Goal: Information Seeking & Learning: Find specific fact

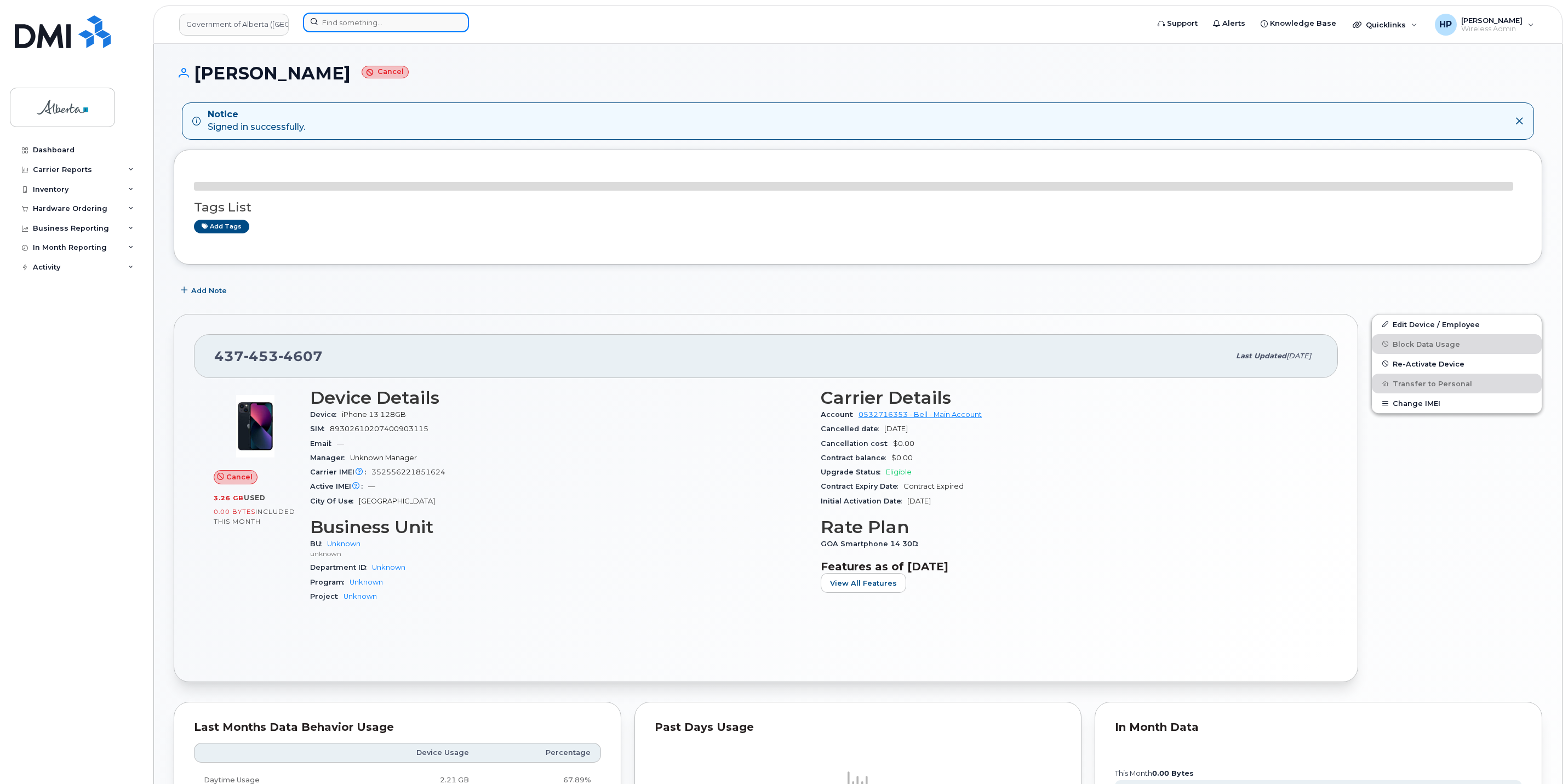
click at [363, 31] on input at bounding box center [386, 22] width 166 height 19
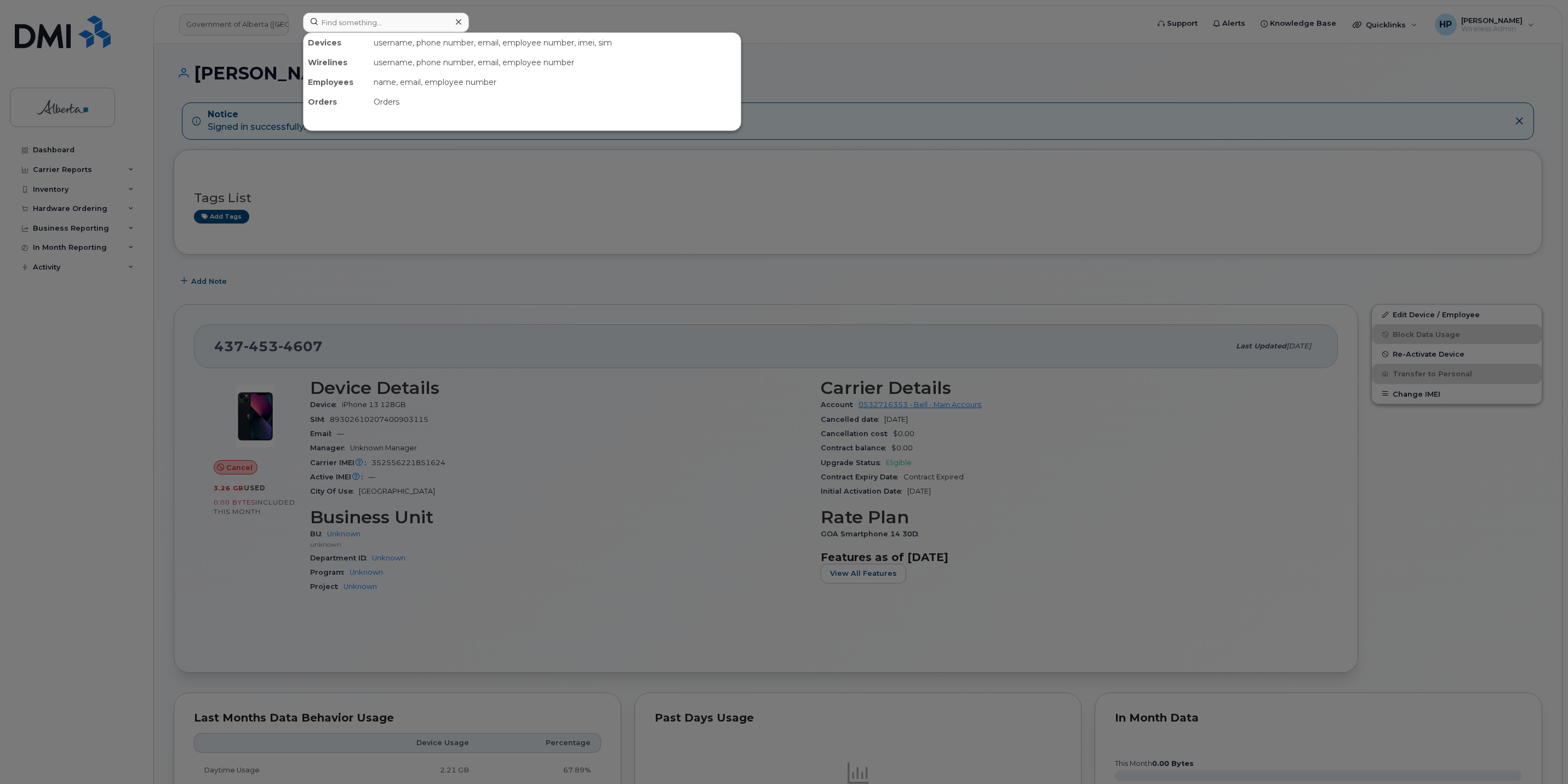
click at [846, 88] on div at bounding box center [784, 392] width 1568 height 784
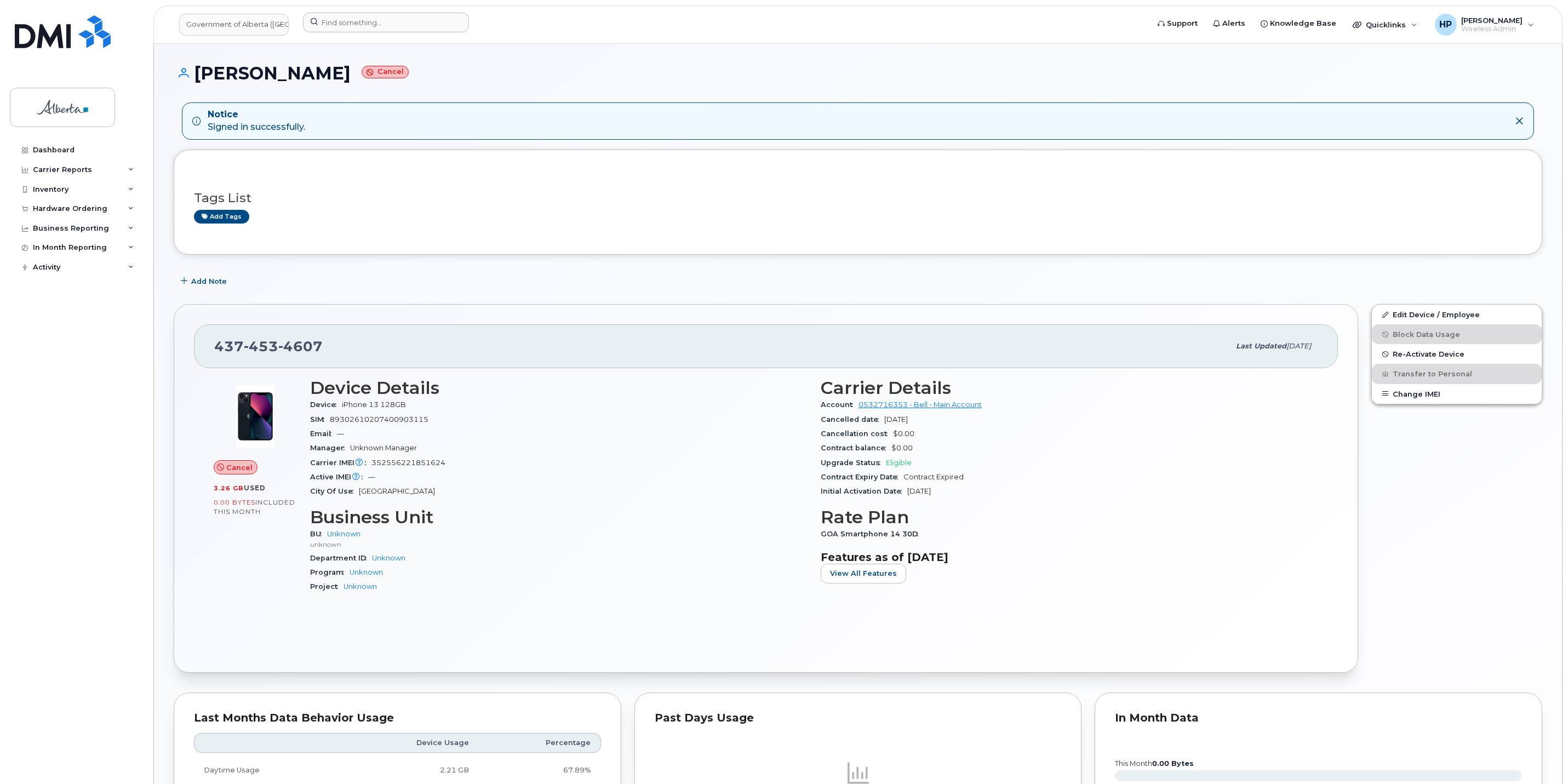
click at [365, 35] on div at bounding box center [723, 24] width 856 height 24
click at [362, 23] on input at bounding box center [386, 22] width 166 height 19
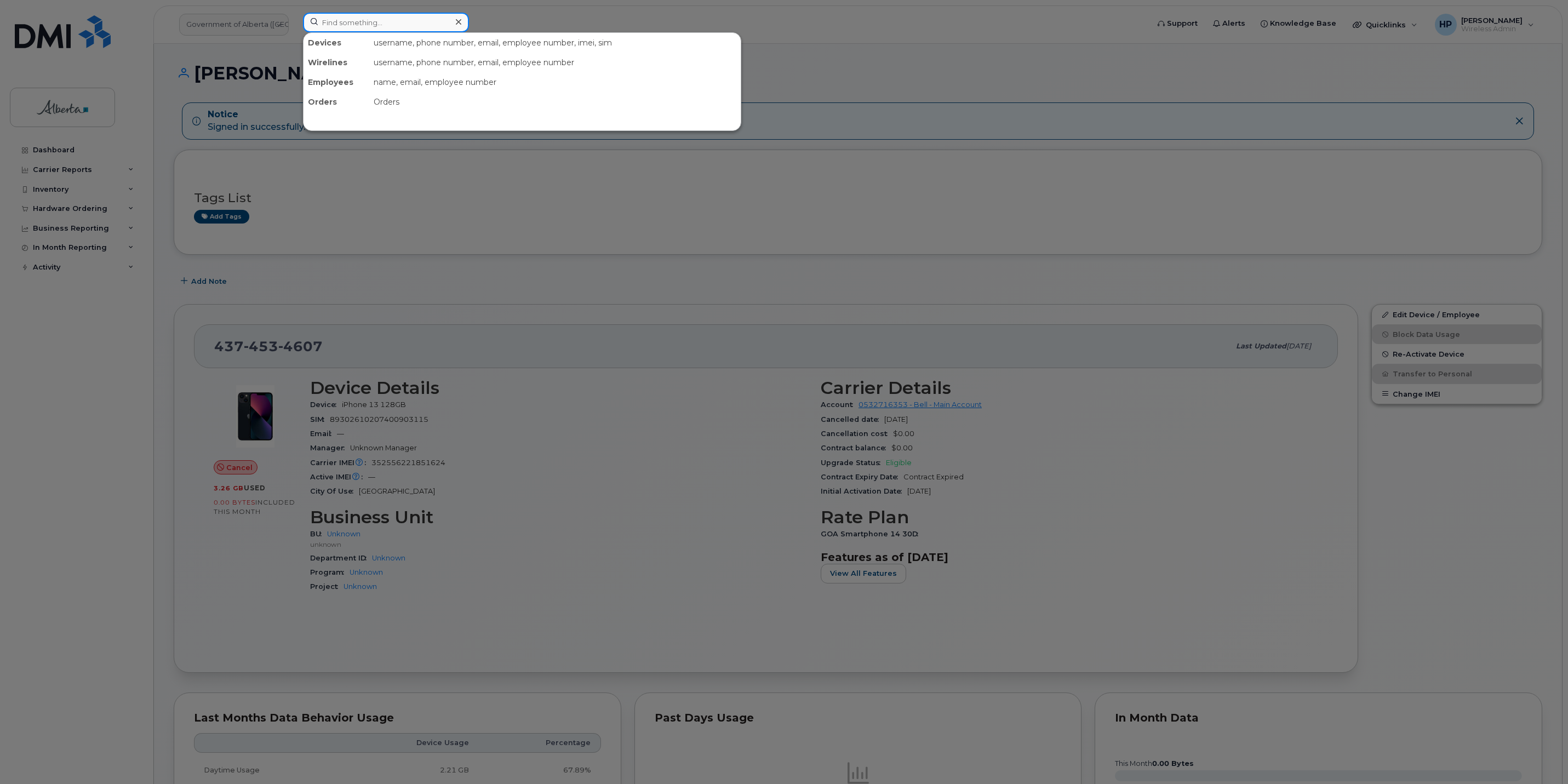
paste input "4374534607"
type input "4374534607"
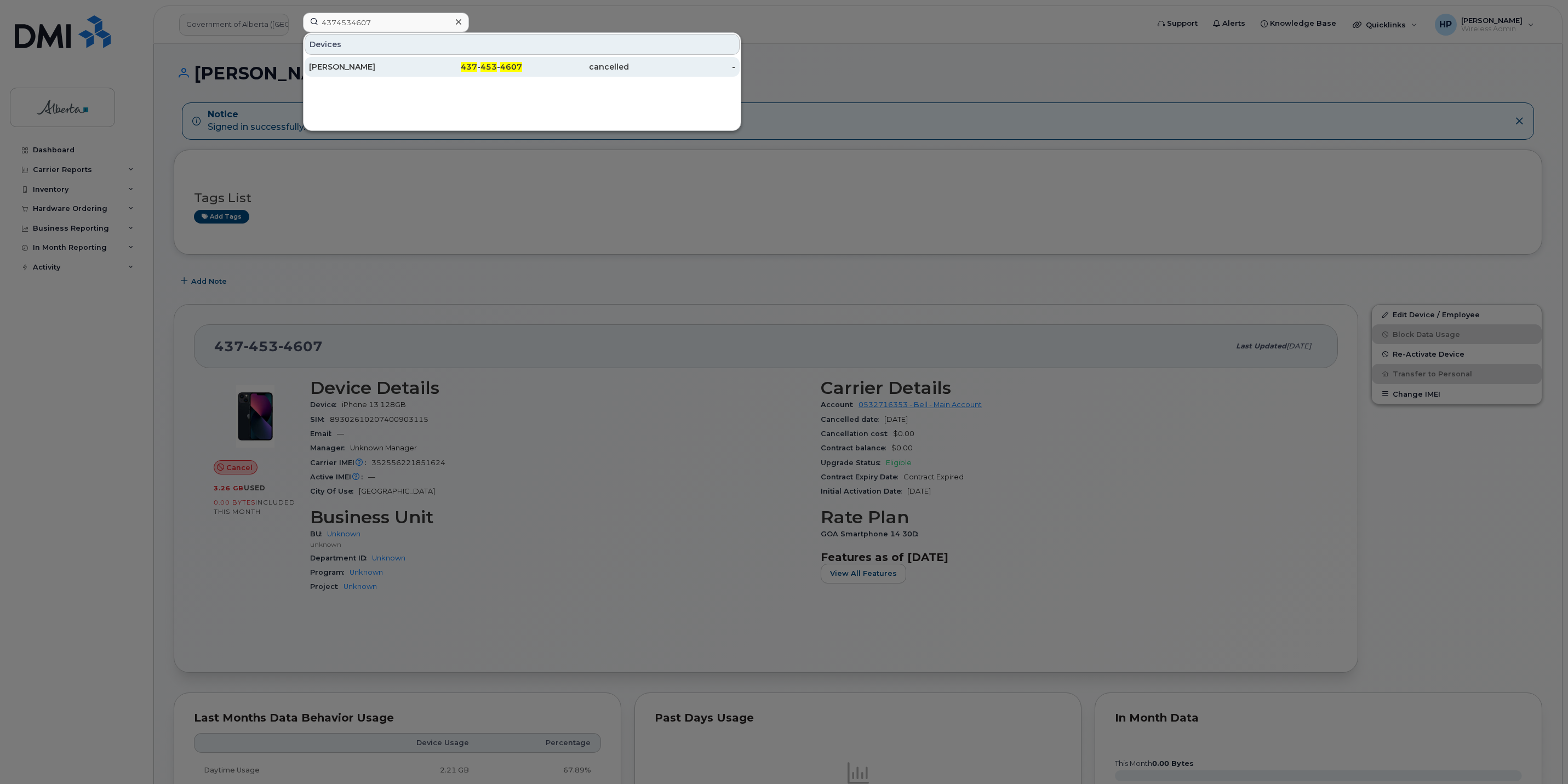
click at [373, 63] on div "[PERSON_NAME]" at bounding box center [362, 66] width 107 height 11
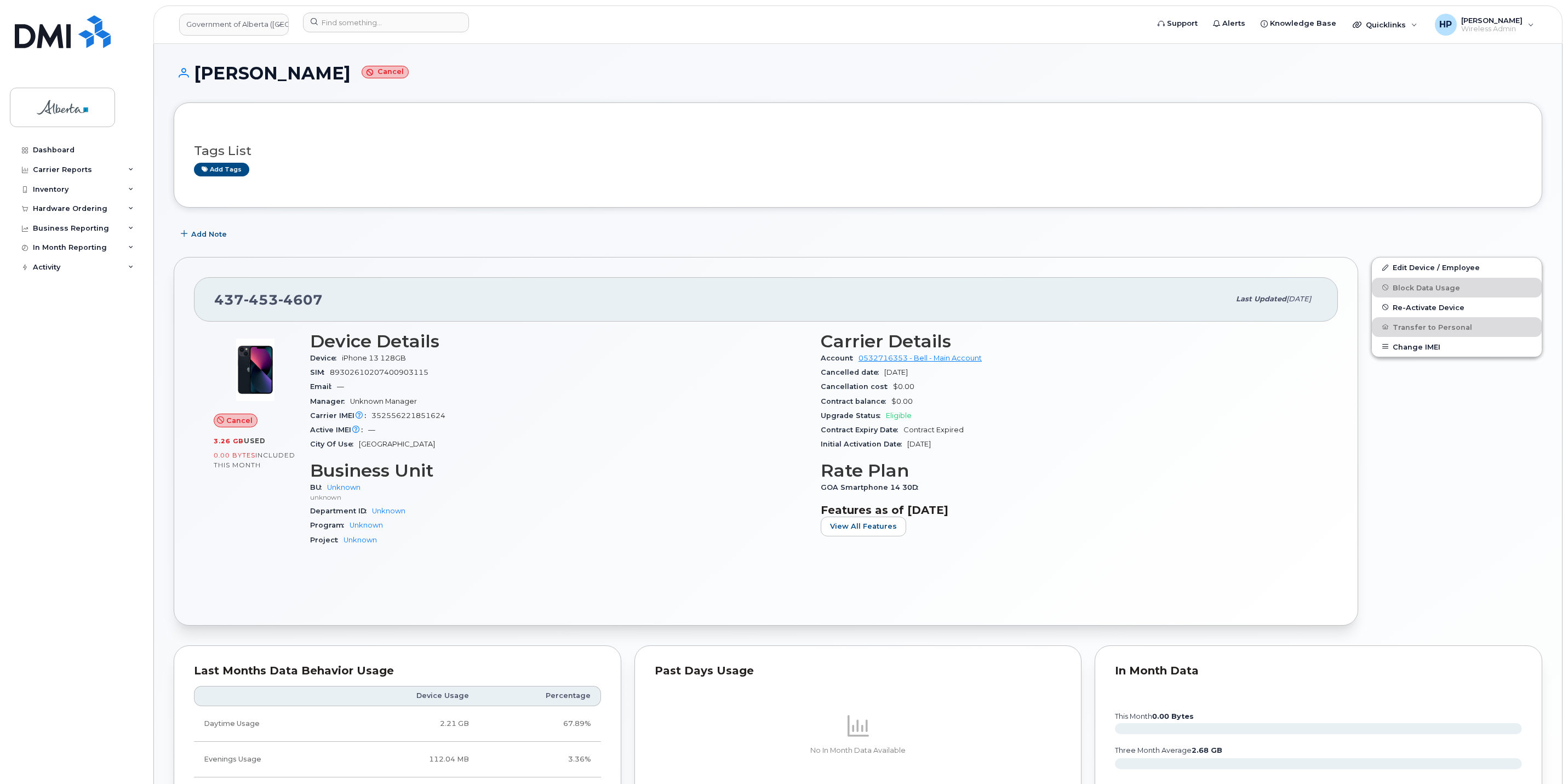
drag, startPoint x: 198, startPoint y: 68, endPoint x: 363, endPoint y: 74, distance: 165.1
click at [363, 74] on h1 "[PERSON_NAME] Cancel" at bounding box center [857, 73] width 1368 height 19
copy h1 "[PERSON_NAME]"
click at [346, 17] on input at bounding box center [386, 22] width 166 height 19
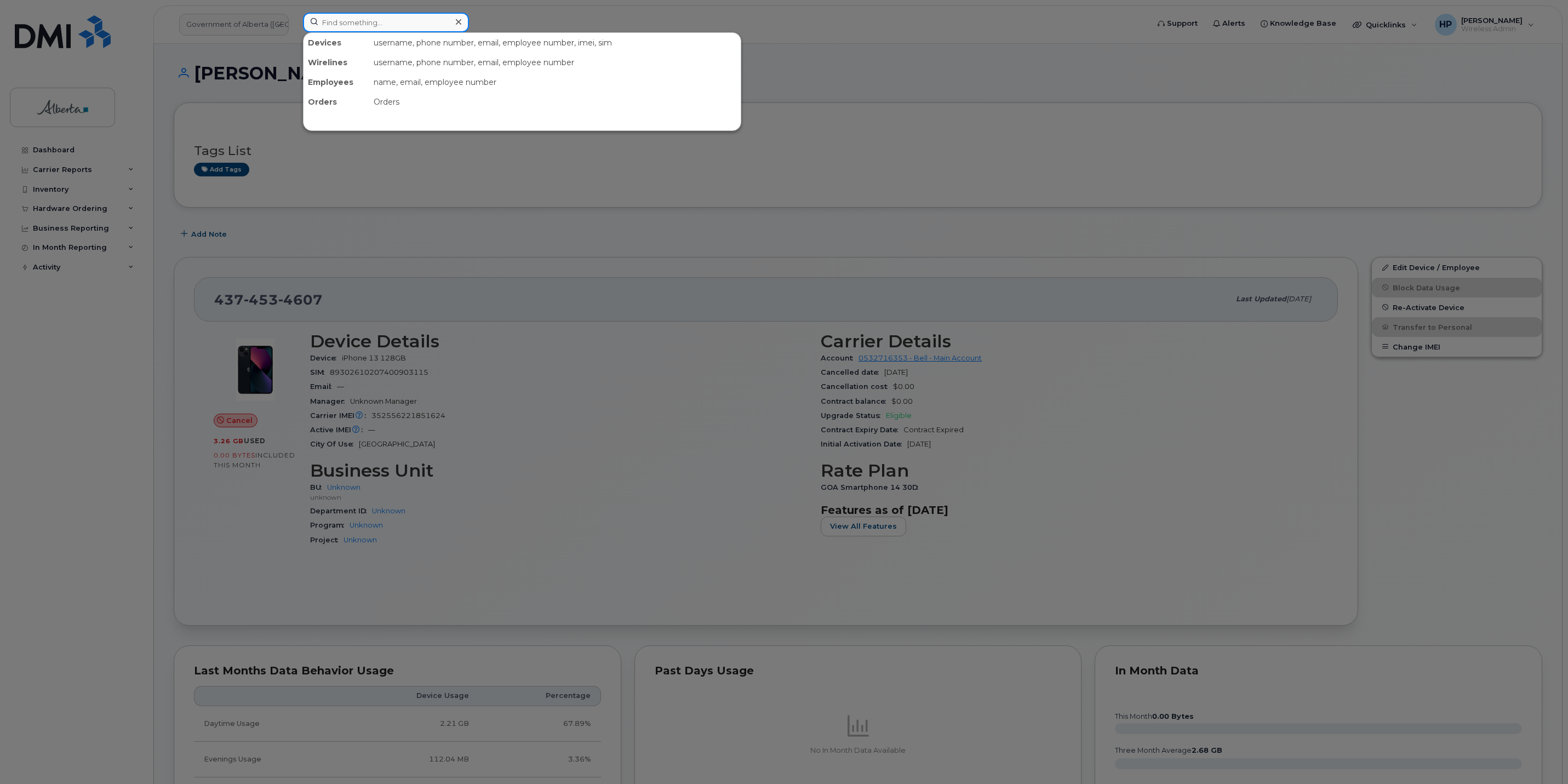
paste input "[PERSON_NAME]"
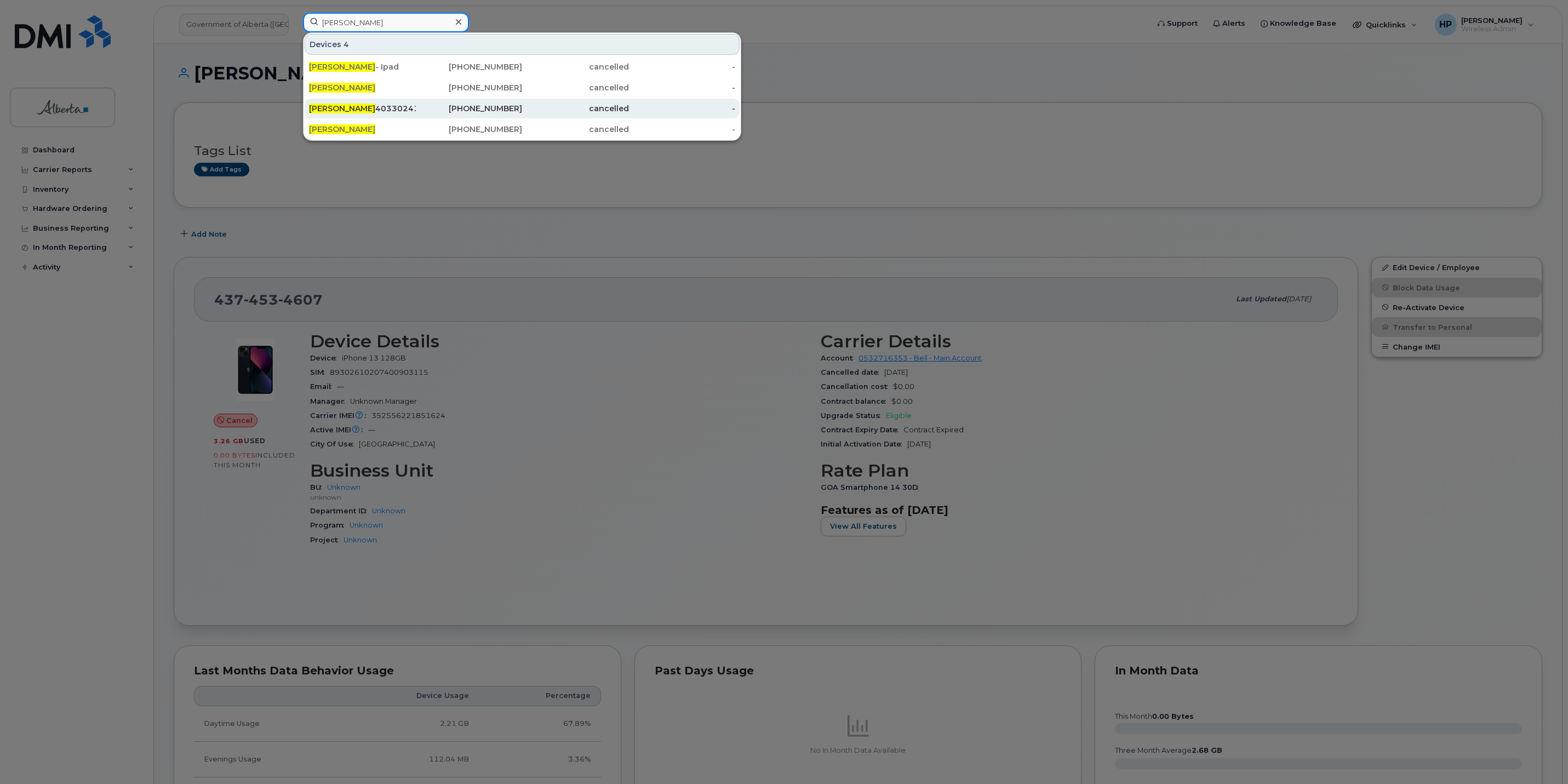
type input "[PERSON_NAME]"
click at [342, 109] on span "[PERSON_NAME]" at bounding box center [341, 108] width 66 height 10
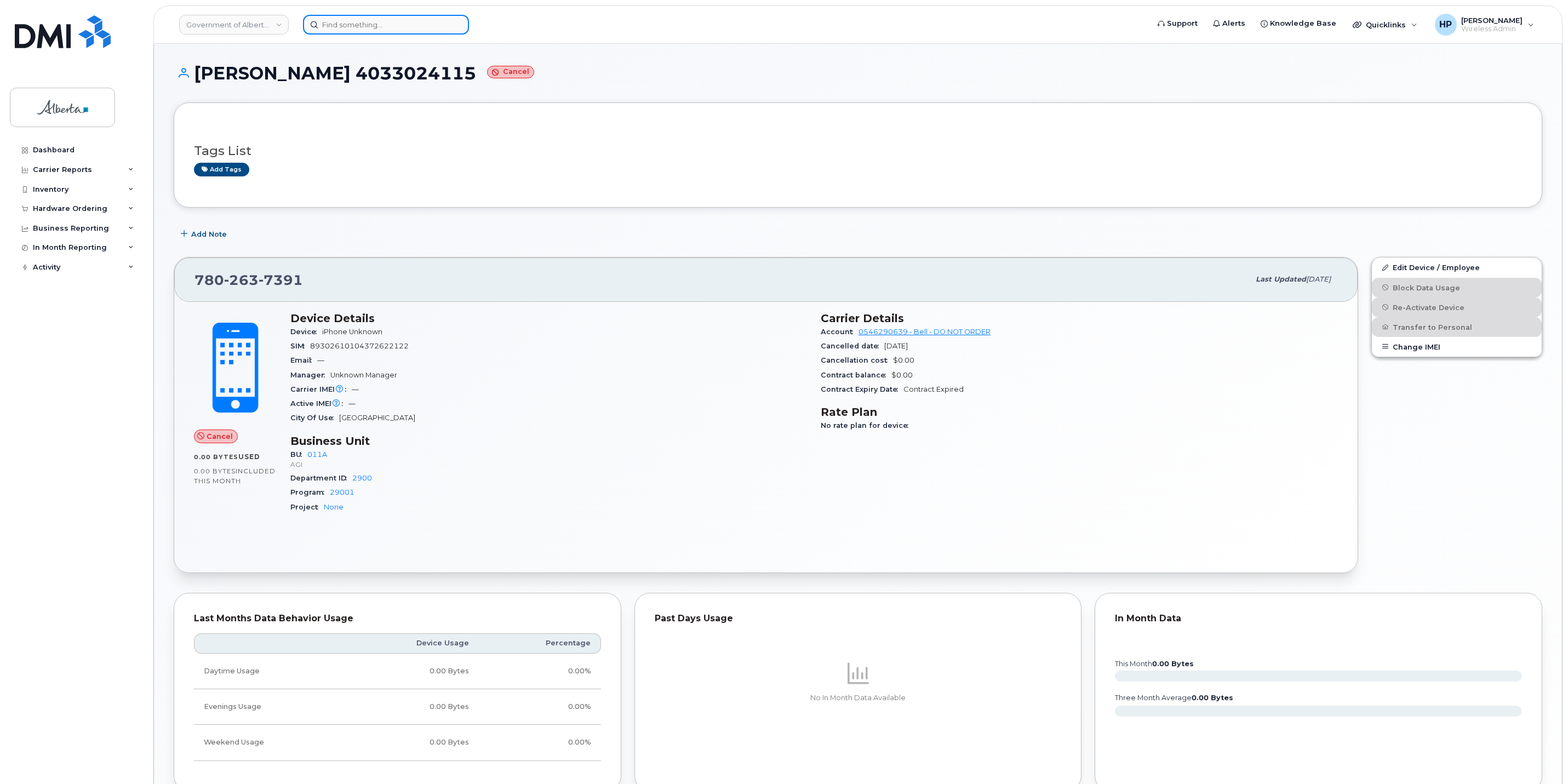
click at [368, 24] on input at bounding box center [386, 25] width 166 height 19
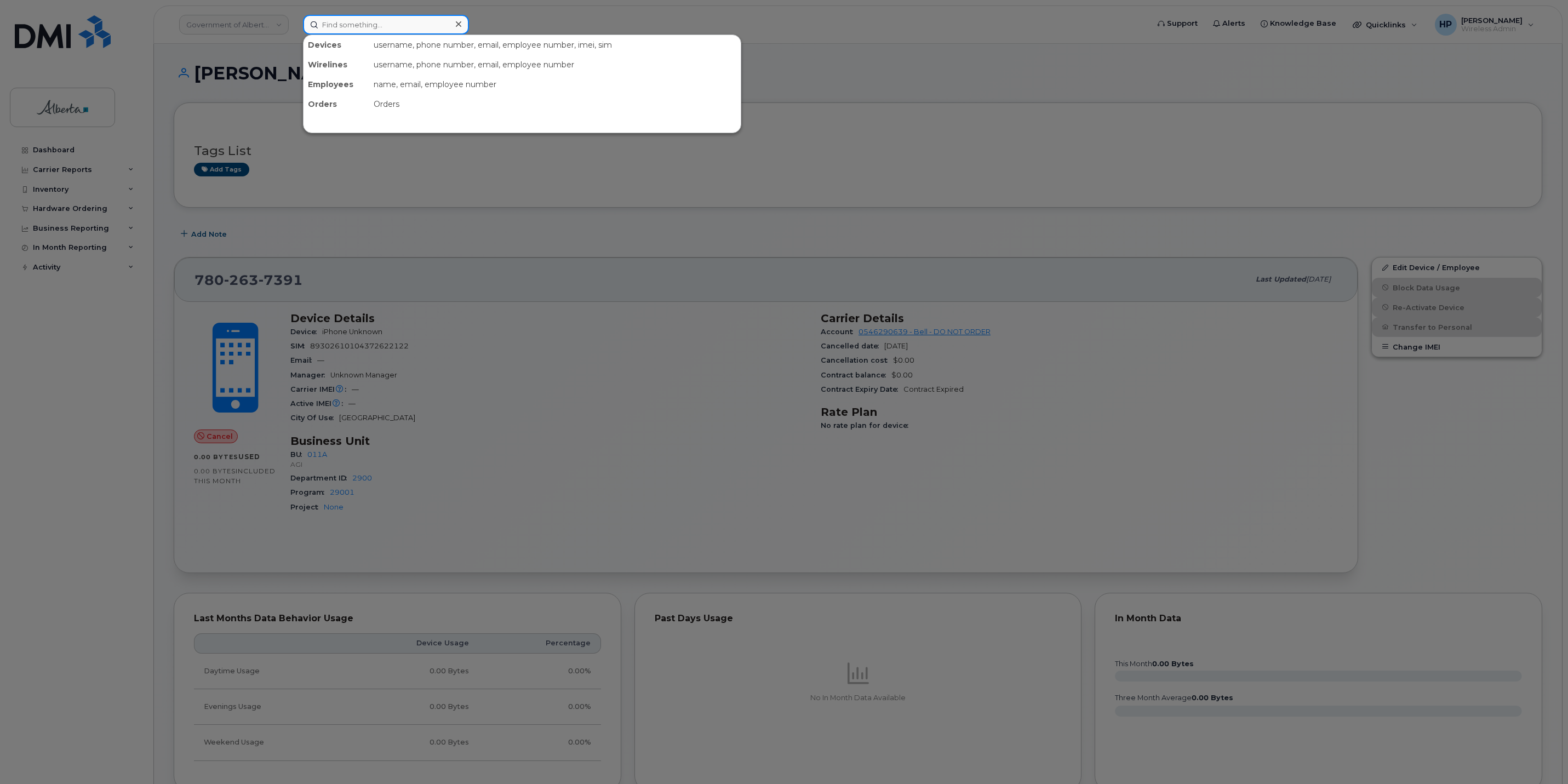
paste input "[PERSON_NAME]"
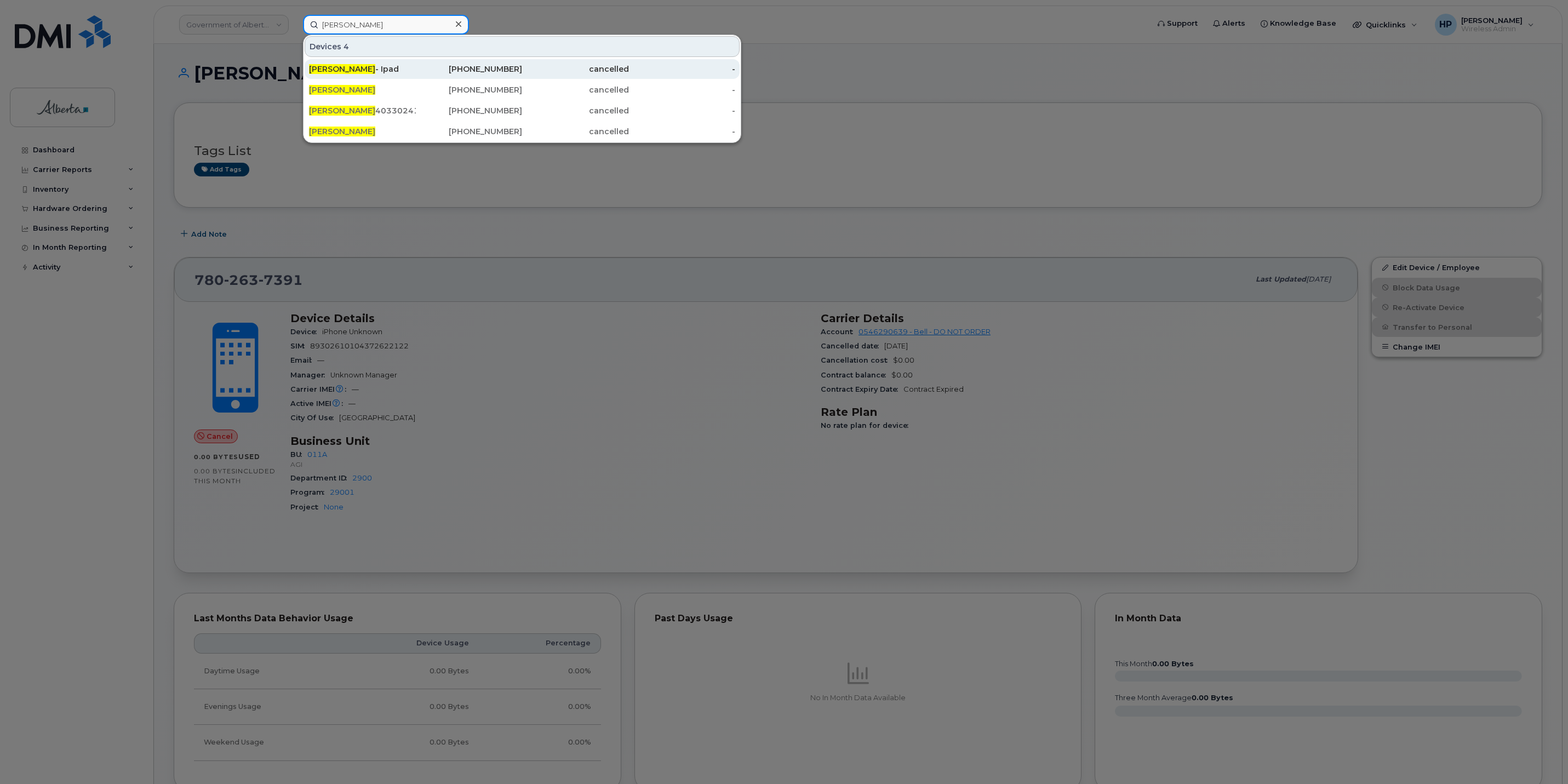
type input "[PERSON_NAME]"
click at [338, 63] on div "Wendy Mccormick - Ipad" at bounding box center [362, 69] width 107 height 19
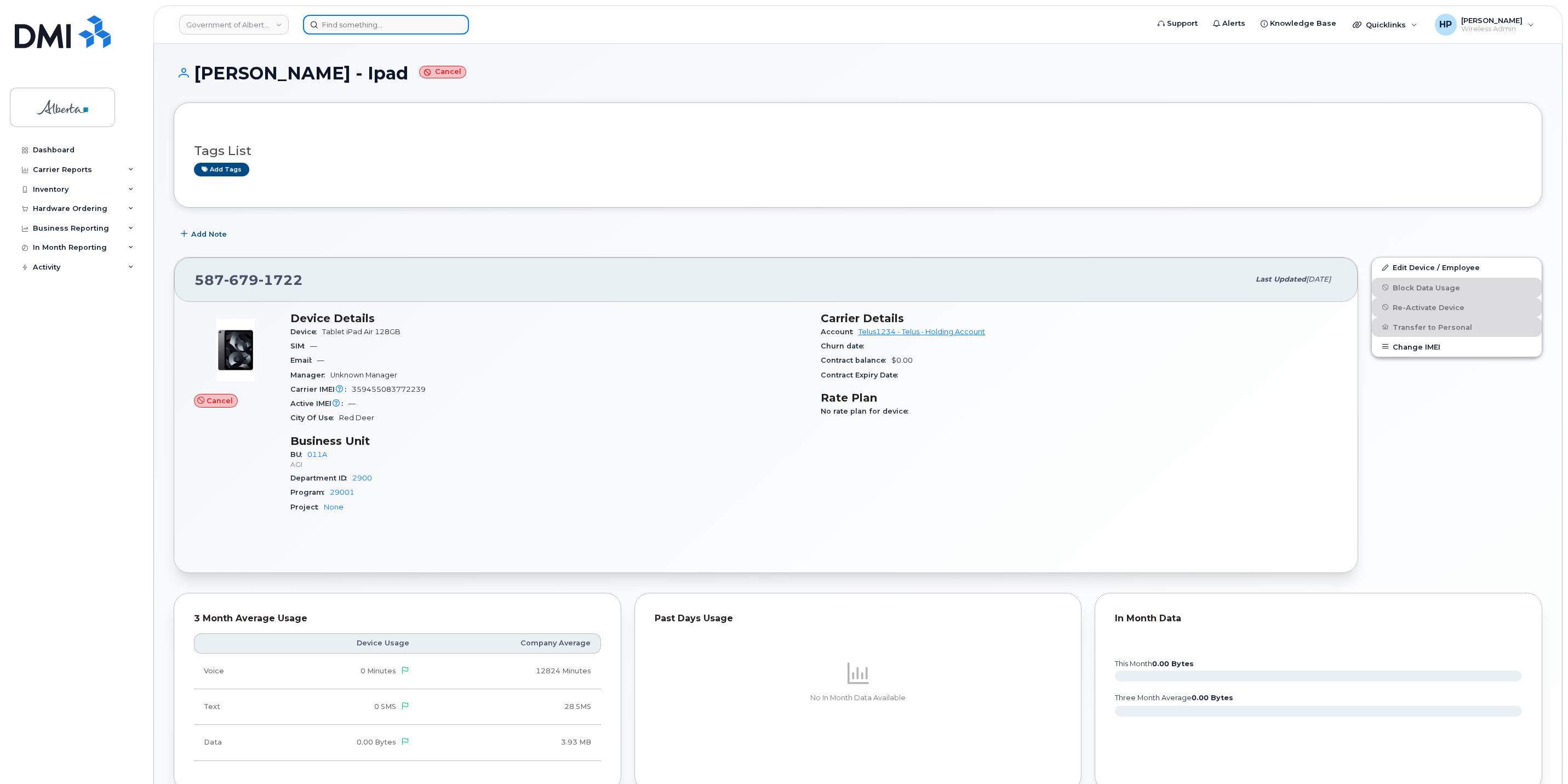
click at [378, 21] on input at bounding box center [386, 25] width 166 height 19
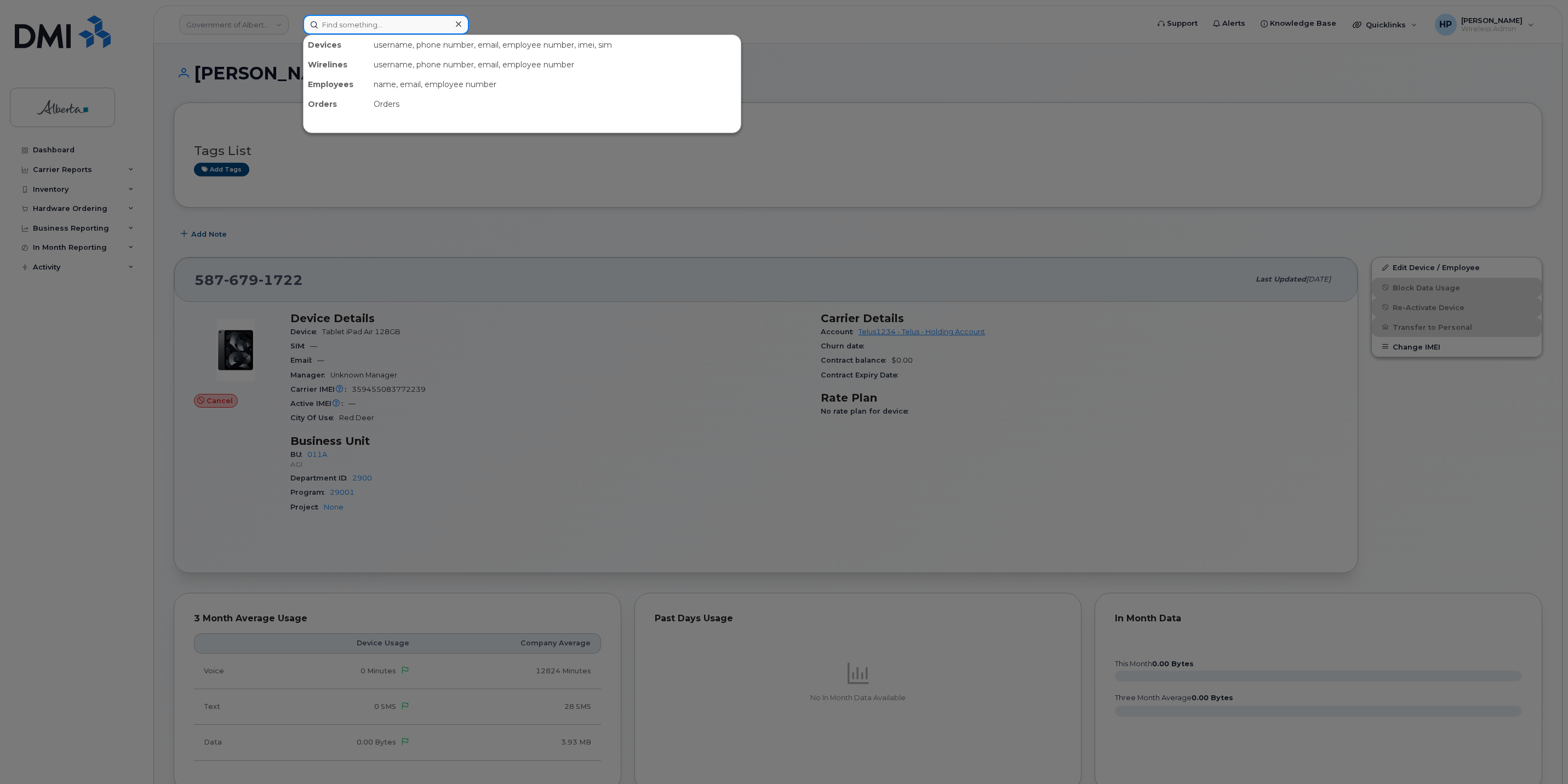
paste input "7802036830"
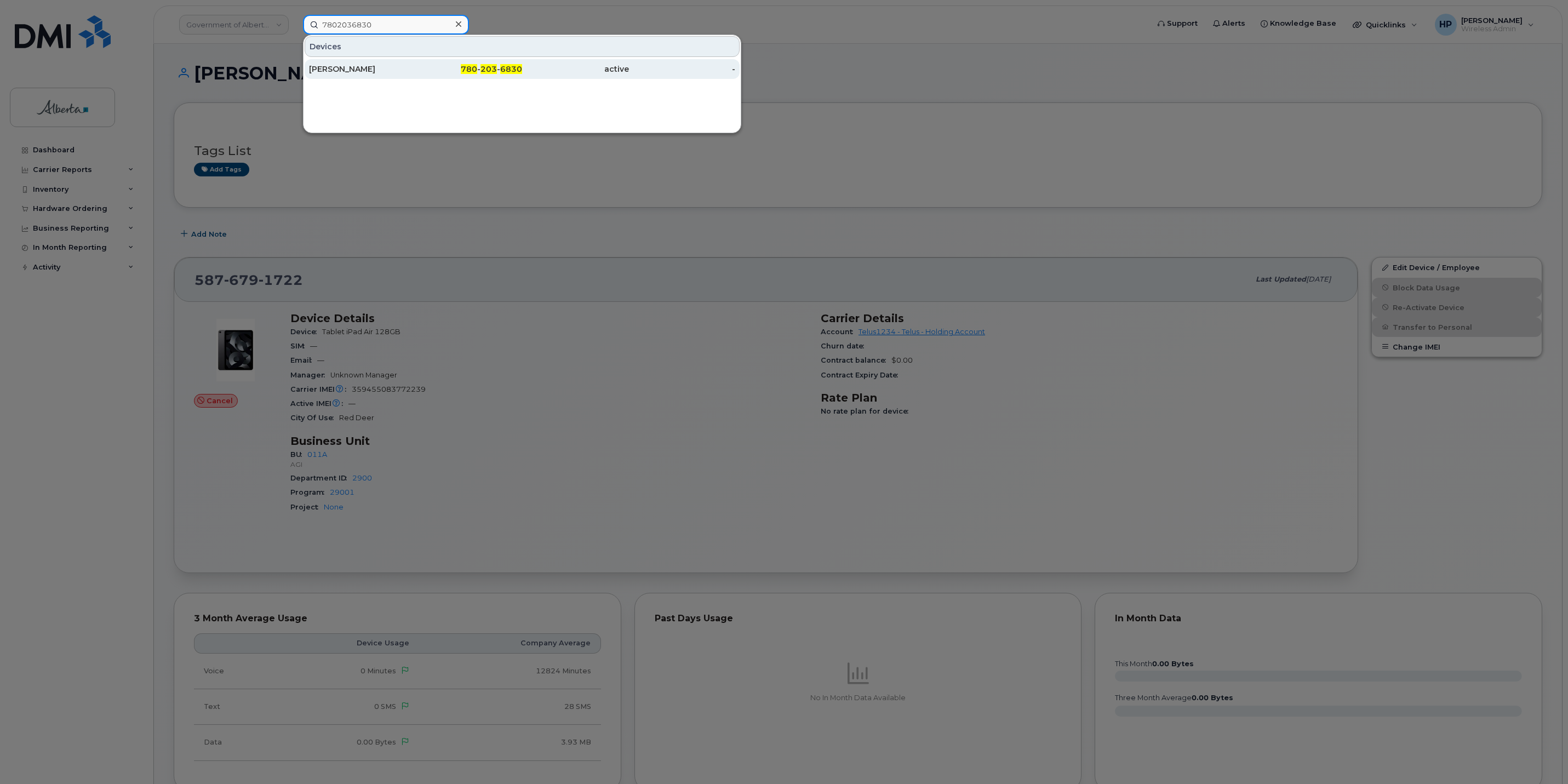
type input "7802036830"
click at [350, 72] on div "[PERSON_NAME]" at bounding box center [362, 69] width 107 height 11
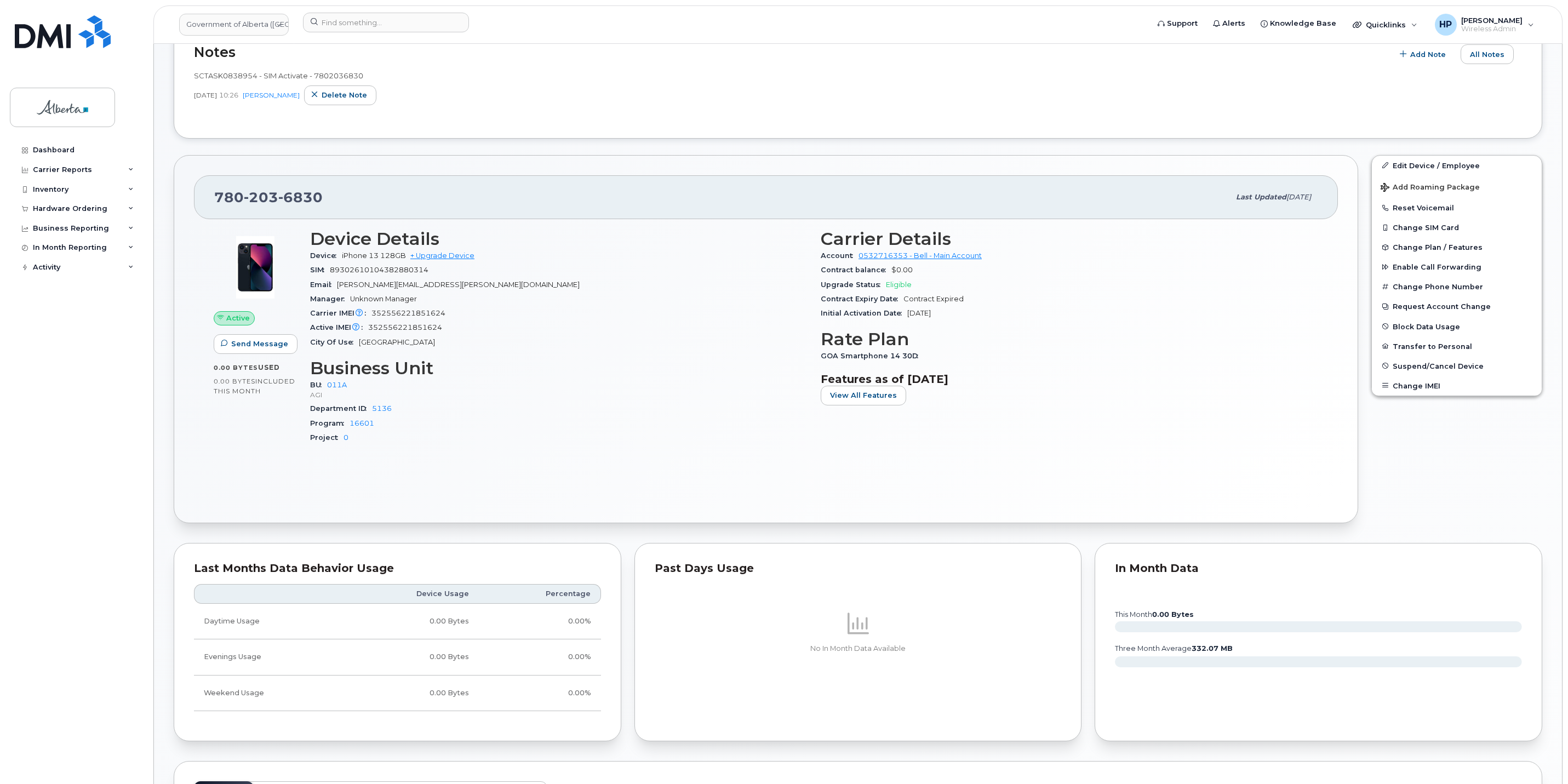
scroll to position [494, 0]
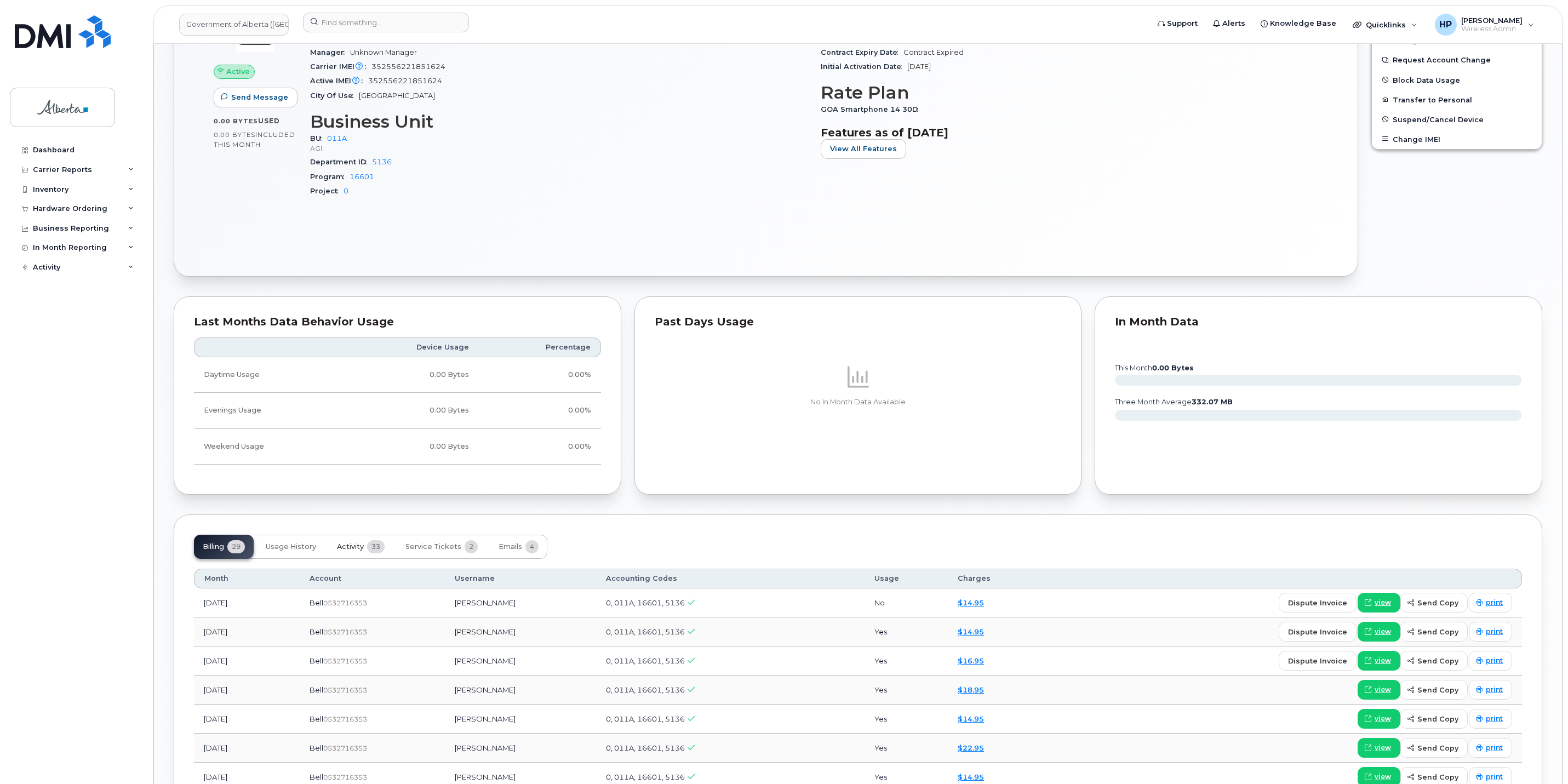
click at [363, 548] on span "Activity" at bounding box center [350, 547] width 27 height 9
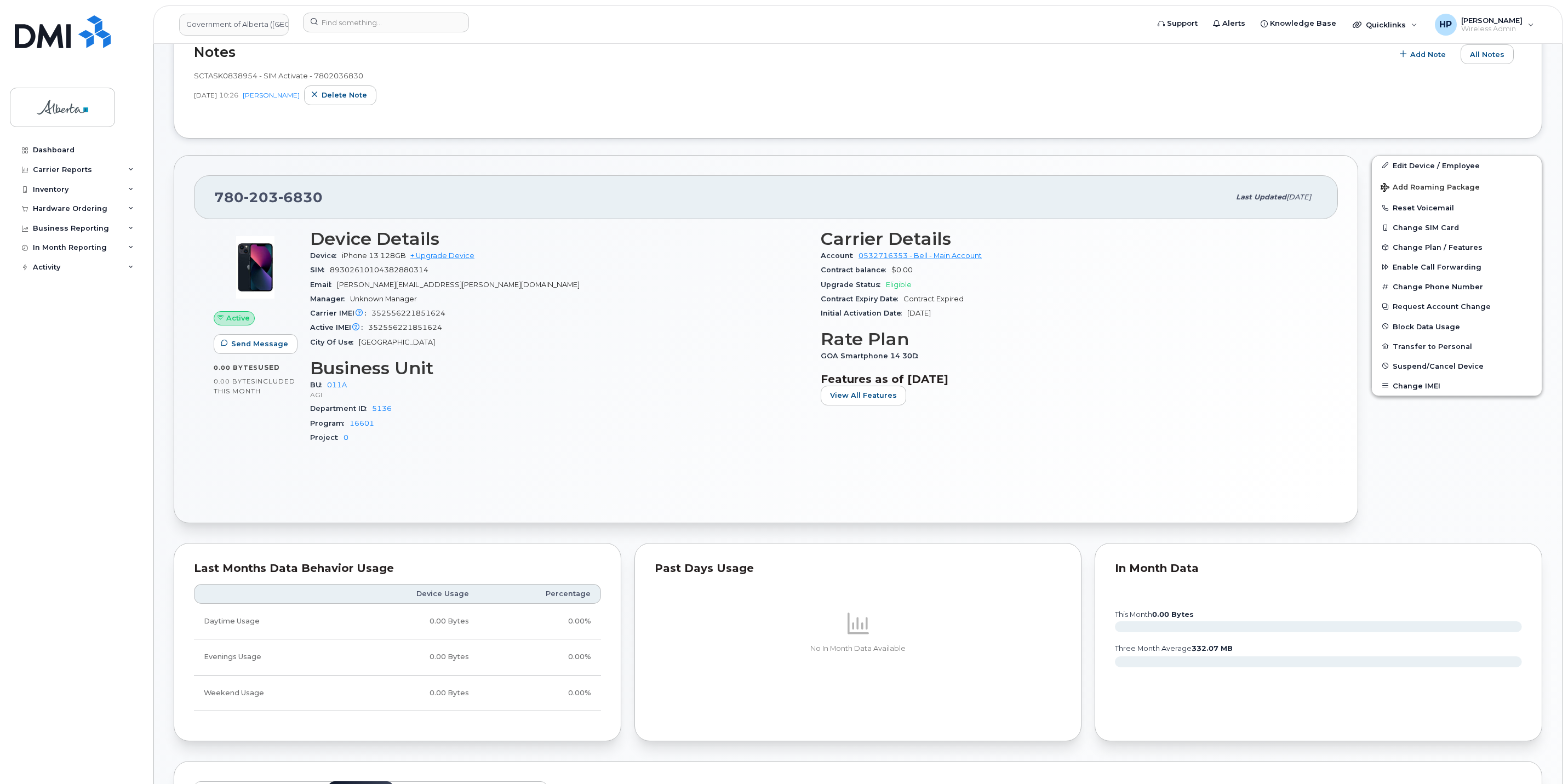
scroll to position [0, 0]
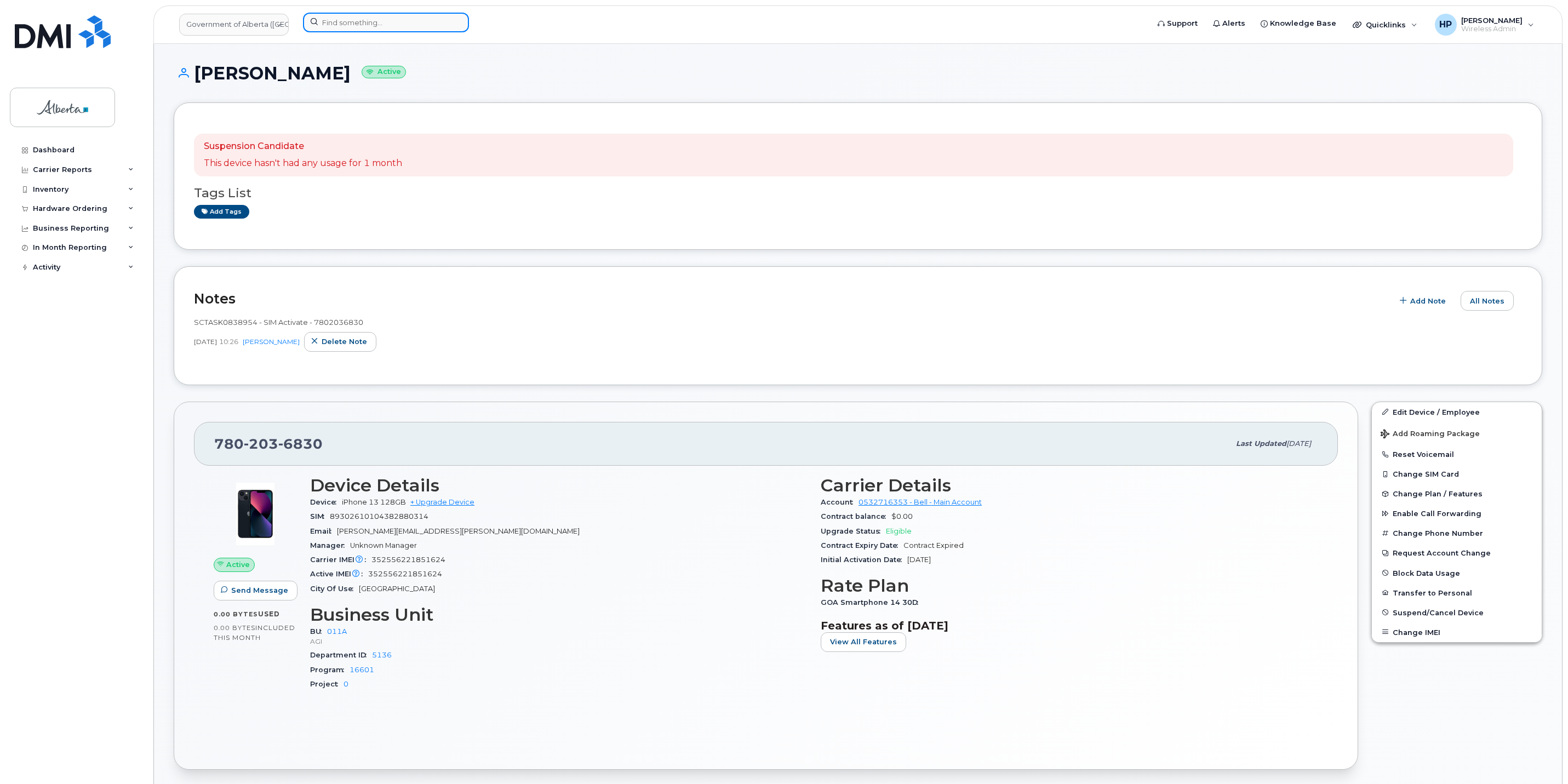
click at [356, 17] on input at bounding box center [386, 22] width 166 height 19
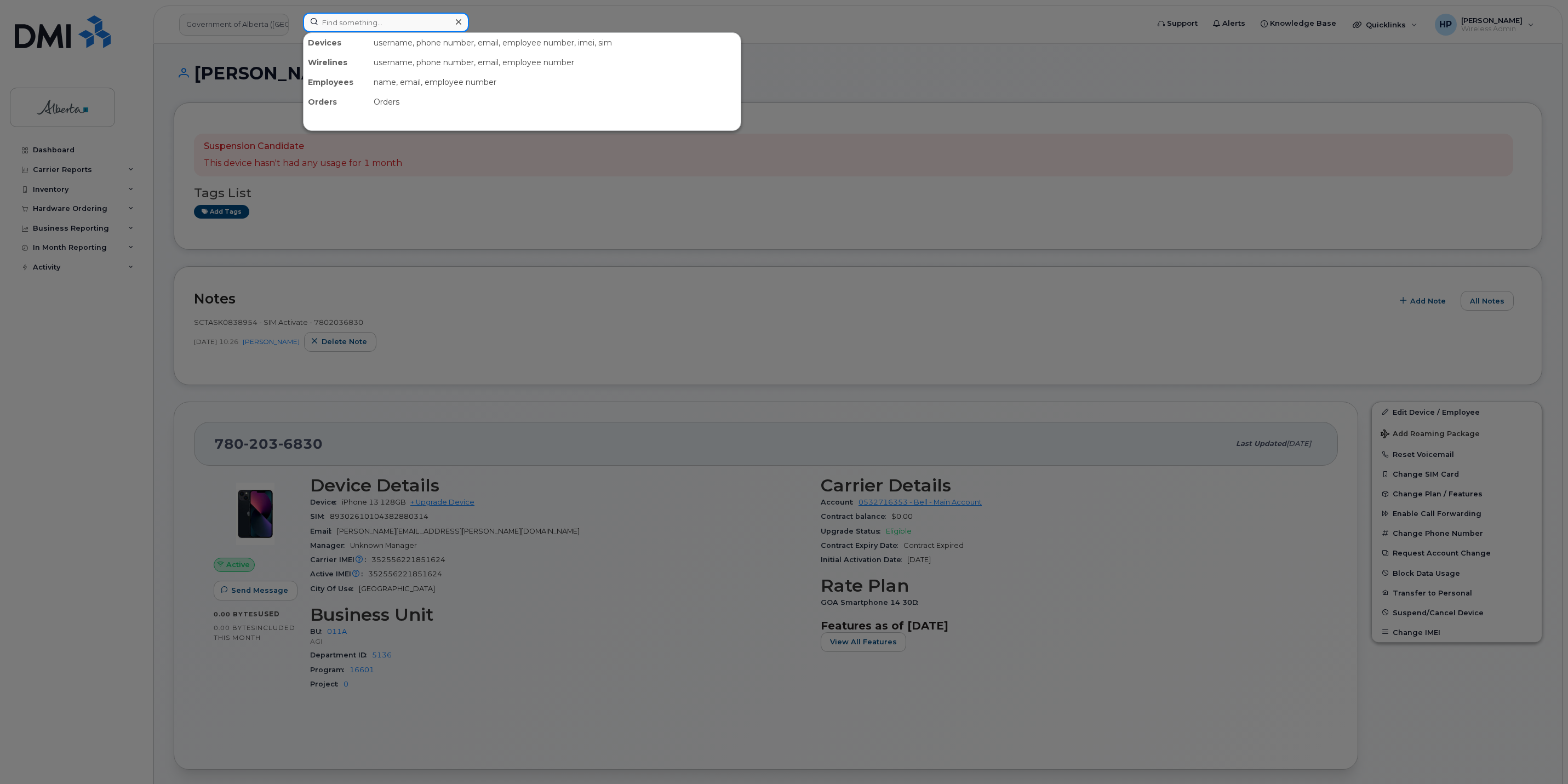
type input "4374534607"
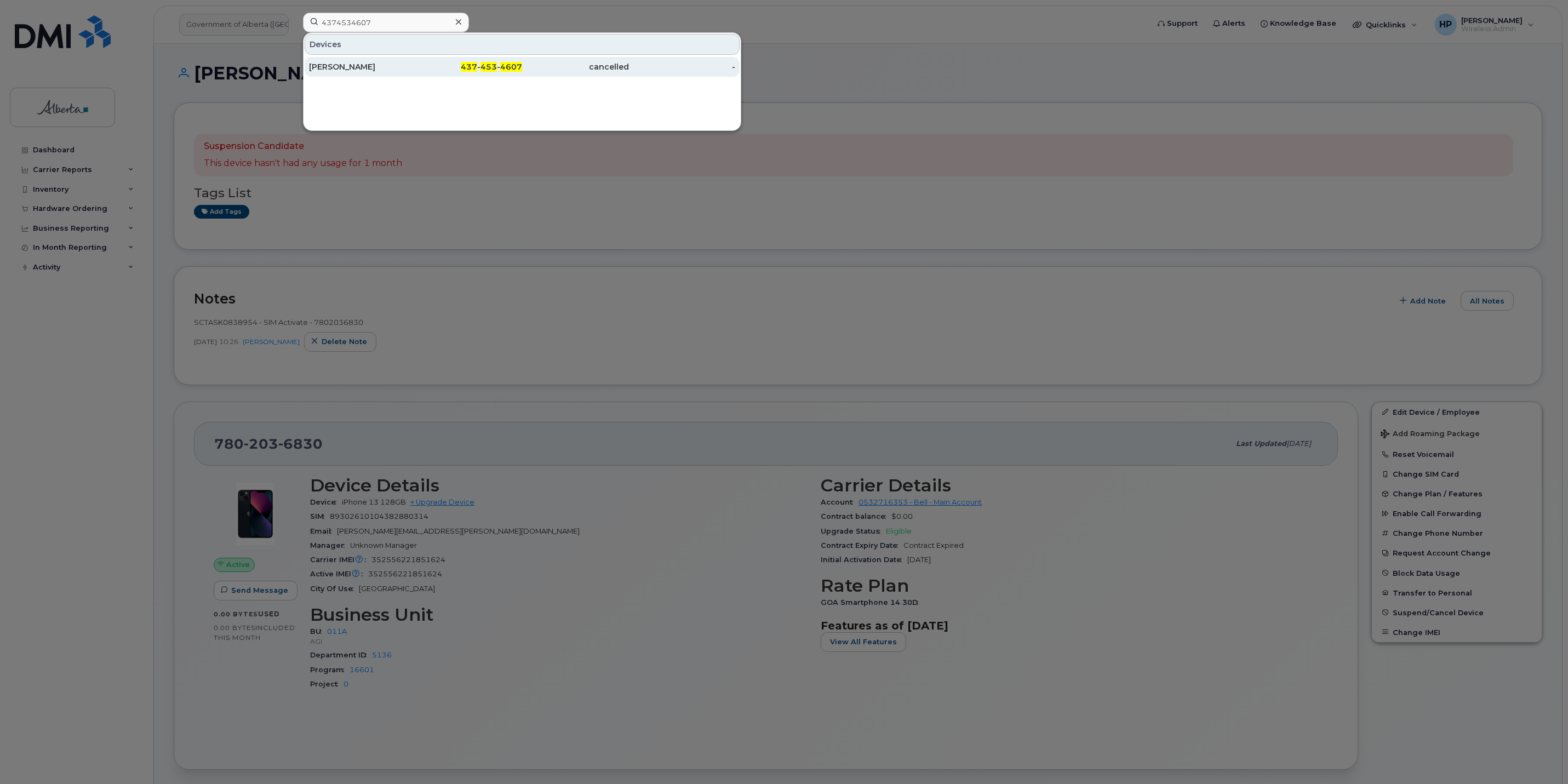
click at [362, 66] on div "[PERSON_NAME]" at bounding box center [362, 66] width 107 height 11
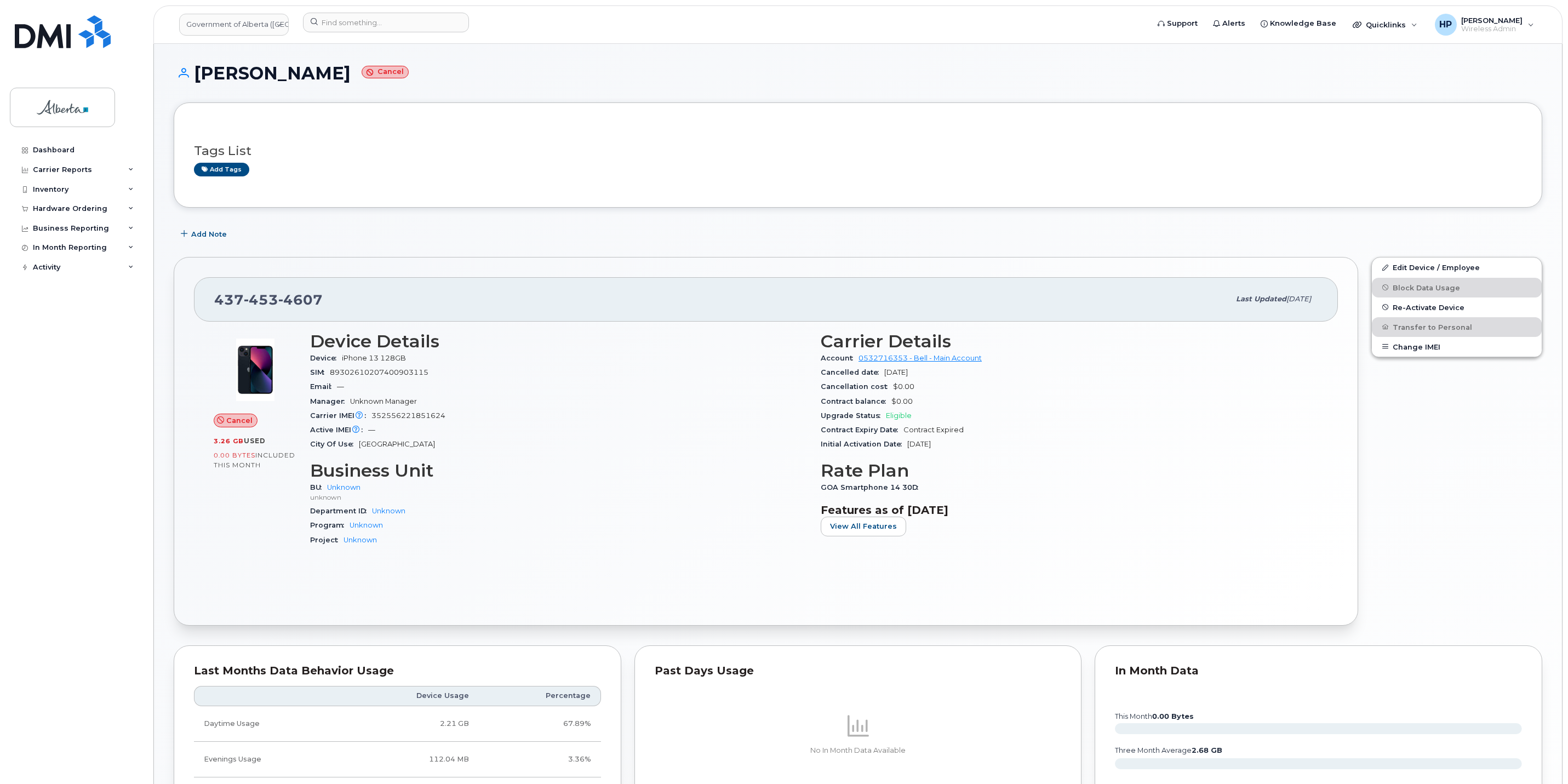
drag, startPoint x: 367, startPoint y: 74, endPoint x: 201, endPoint y: 75, distance: 166.0
click at [201, 75] on h1 "Wendy Mccormick Cancel" at bounding box center [857, 73] width 1368 height 19
drag, startPoint x: 201, startPoint y: 75, endPoint x: 207, endPoint y: 74, distance: 6.1
copy h1 "[PERSON_NAME]"
click at [337, 27] on input at bounding box center [386, 22] width 166 height 19
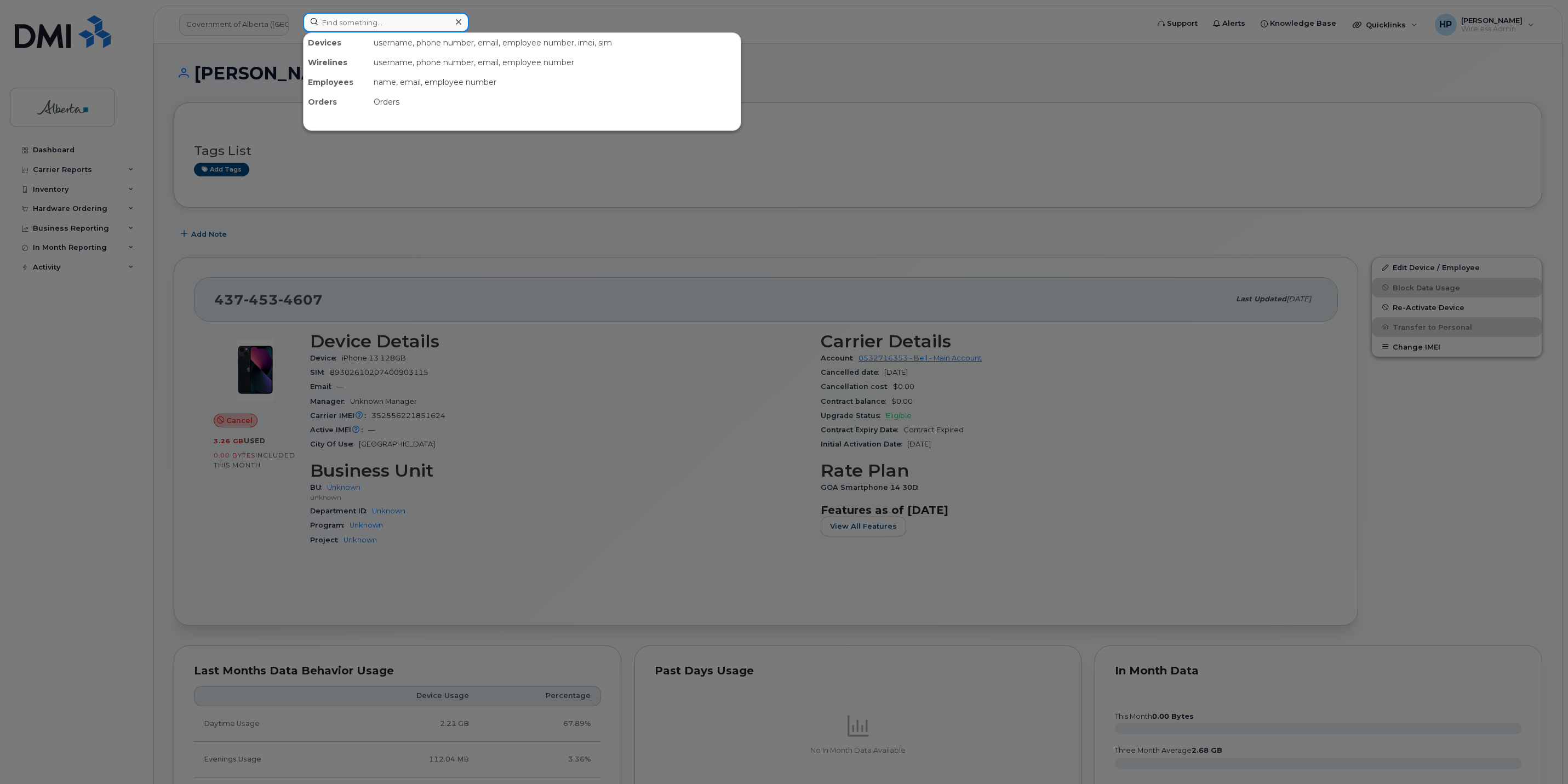
paste input "[PERSON_NAME]"
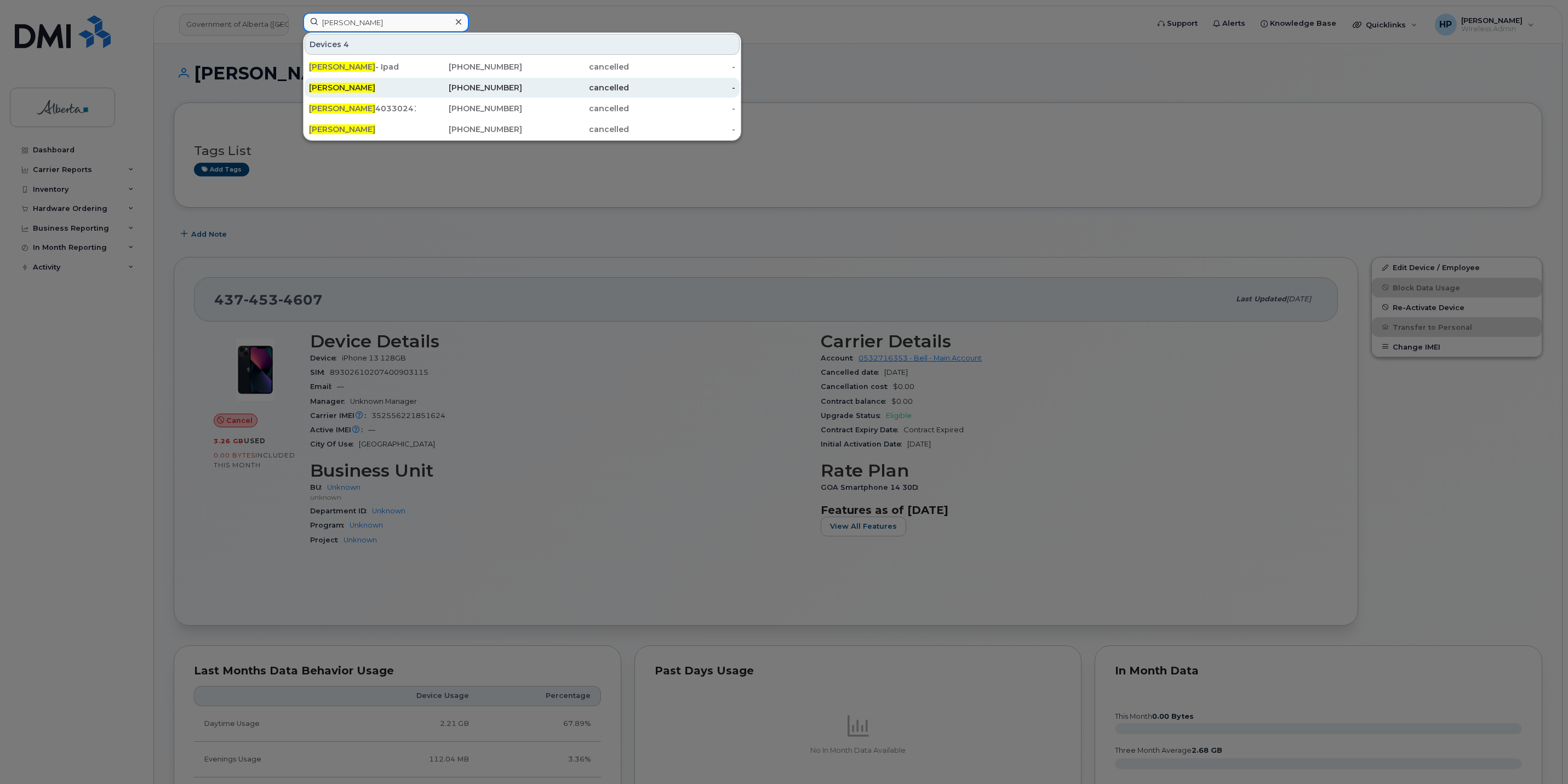
type input "[PERSON_NAME]"
click at [346, 90] on span "[PERSON_NAME]" at bounding box center [341, 88] width 66 height 10
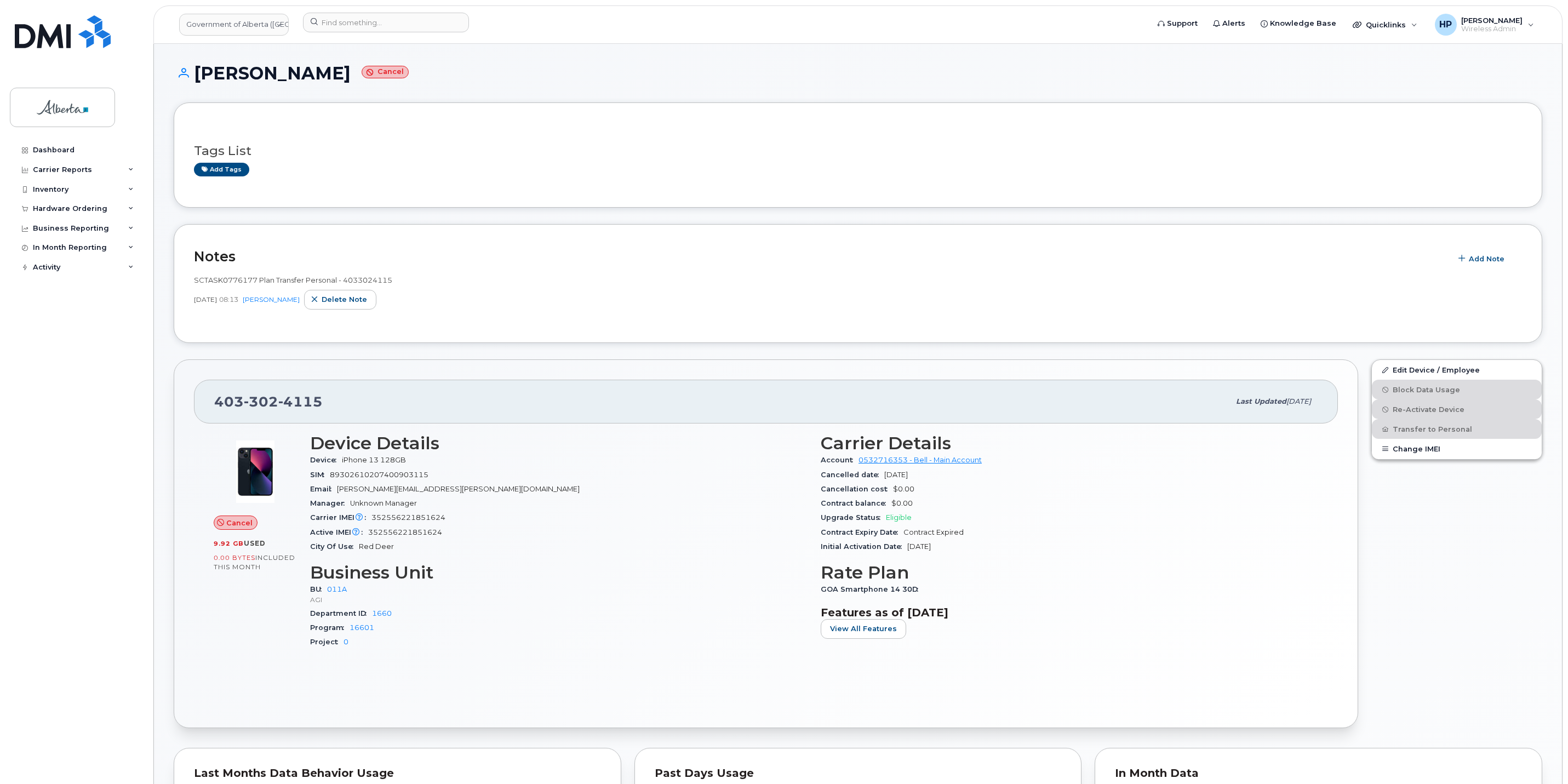
click at [356, 396] on div "[PHONE_NUMBER]" at bounding box center [722, 402] width 1015 height 23
drag, startPoint x: 334, startPoint y: 403, endPoint x: 217, endPoint y: 404, distance: 117.0
click at [217, 404] on div "[PHONE_NUMBER]" at bounding box center [722, 402] width 1015 height 23
drag, startPoint x: 217, startPoint y: 404, endPoint x: 314, endPoint y: 395, distance: 97.4
click at [312, 388] on div "[PHONE_NUMBER] Last updated [DATE]" at bounding box center [765, 402] width 1143 height 44
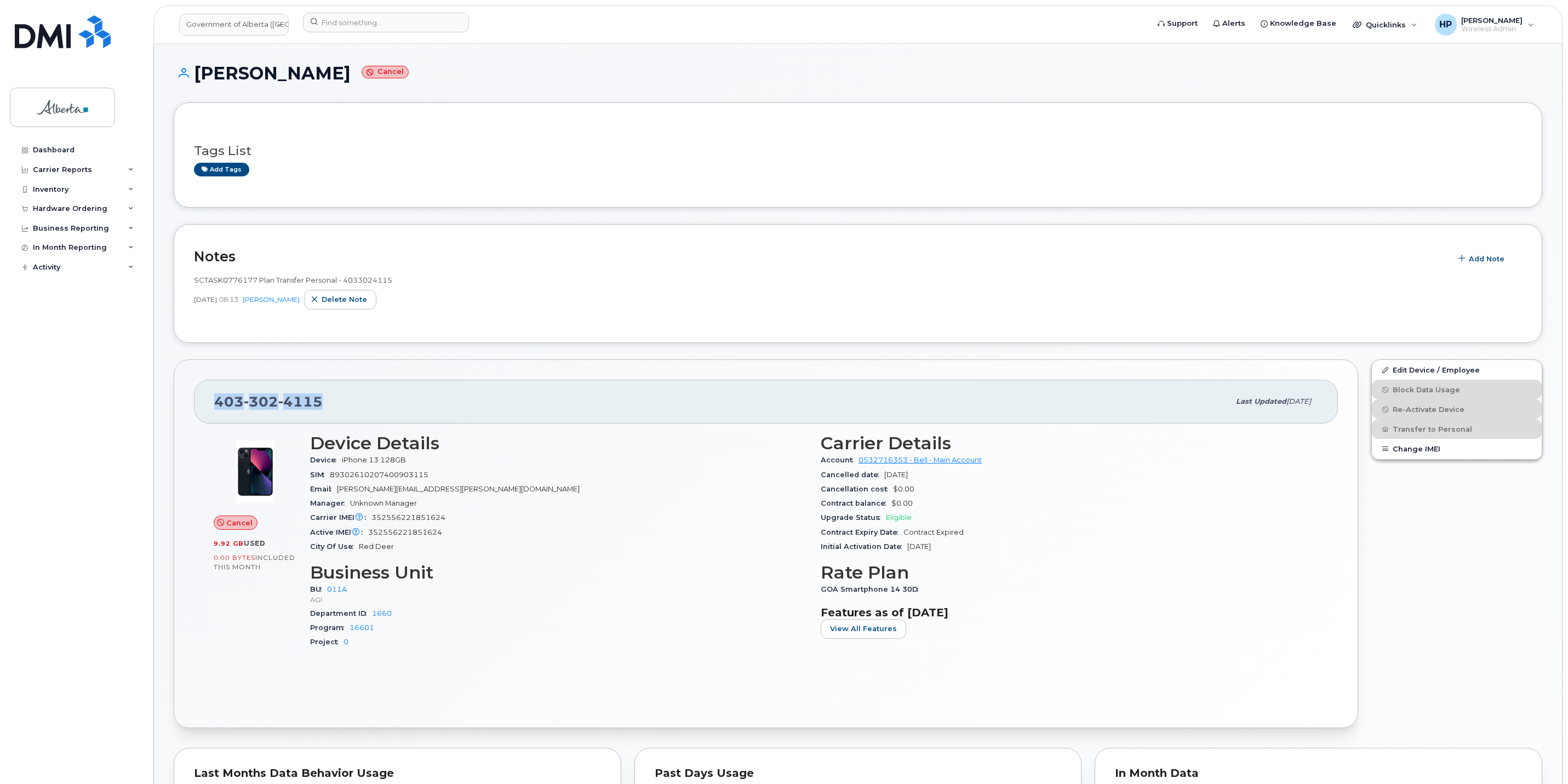
drag, startPoint x: 325, startPoint y: 400, endPoint x: 199, endPoint y: 405, distance: 126.1
click at [199, 405] on div "[PHONE_NUMBER] Last updated [DATE]" at bounding box center [765, 402] width 1143 height 44
copy span "[PHONE_NUMBER]"
click at [327, 405] on div "[PHONE_NUMBER]" at bounding box center [722, 402] width 1015 height 23
drag, startPoint x: 329, startPoint y: 402, endPoint x: 217, endPoint y: 406, distance: 112.1
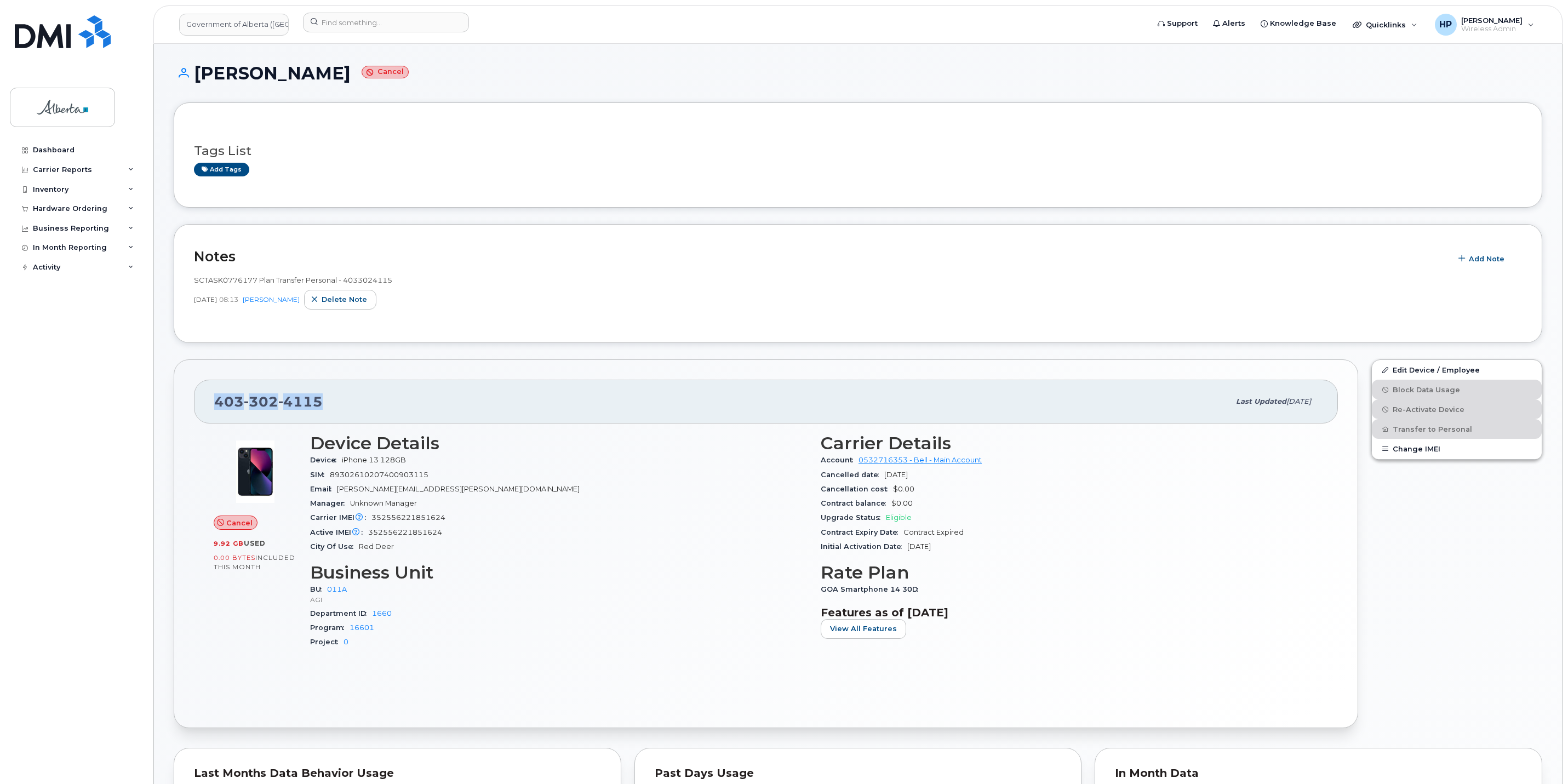
click at [217, 406] on div "[PHONE_NUMBER]" at bounding box center [722, 402] width 1015 height 23
copy span "[PHONE_NUMBER]"
drag, startPoint x: 366, startPoint y: 69, endPoint x: 199, endPoint y: 75, distance: 167.1
click at [199, 75] on h1 "[PERSON_NAME] Cancel" at bounding box center [857, 73] width 1368 height 19
drag, startPoint x: 199, startPoint y: 75, endPoint x: 208, endPoint y: 74, distance: 9.1
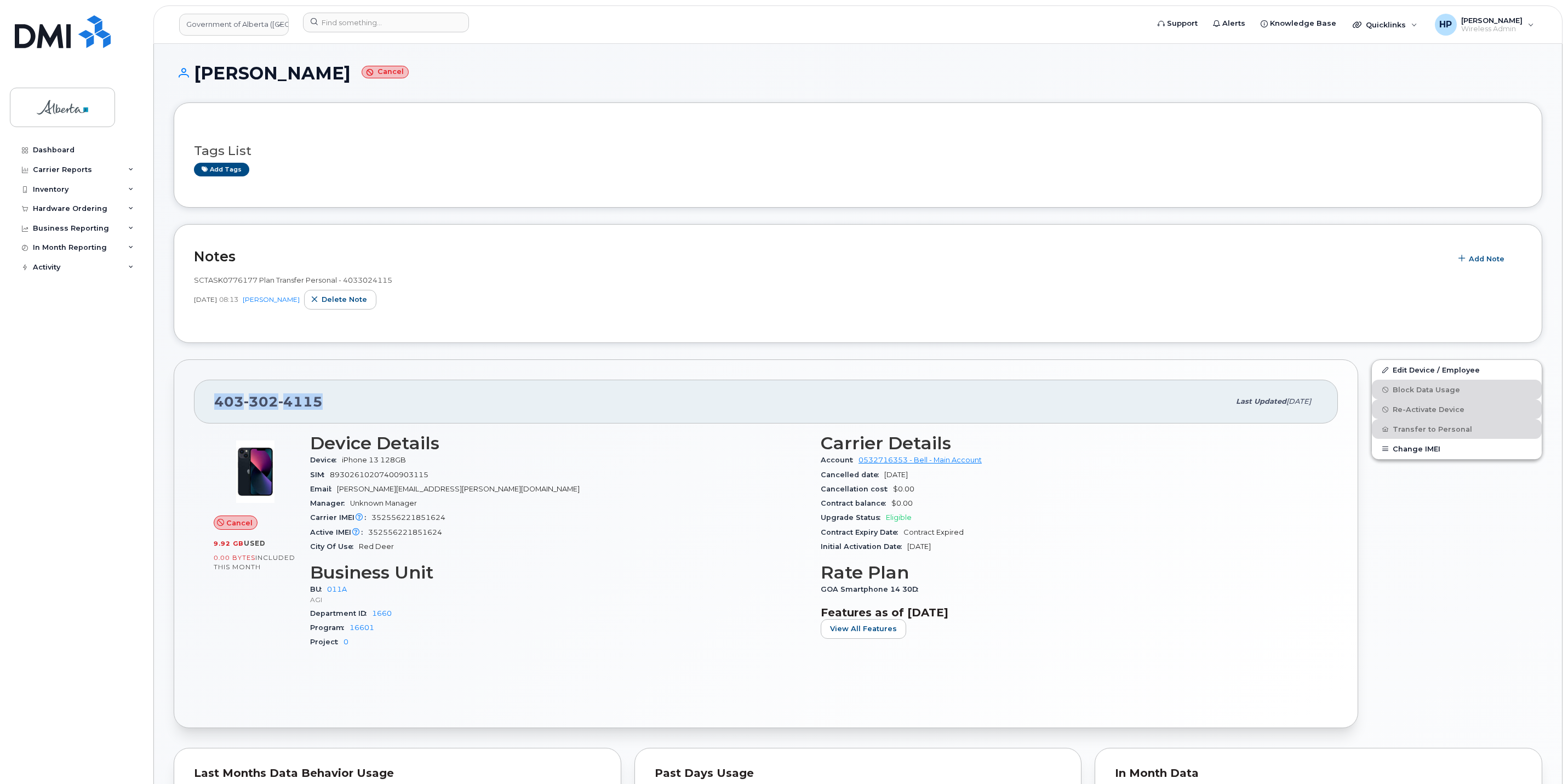
copy h1 "[PERSON_NAME]"
click at [470, 149] on h3 "Tags List" at bounding box center [858, 150] width 1328 height 13
drag, startPoint x: 329, startPoint y: 405, endPoint x: 192, endPoint y: 420, distance: 137.8
click at [192, 420] on div "[PHONE_NUMBER] Last updated [DATE] Cancel 9.92 GB  used 0.00 Bytes  included th…" at bounding box center [765, 543] width 1184 height 369
copy span "[PHONE_NUMBER]"
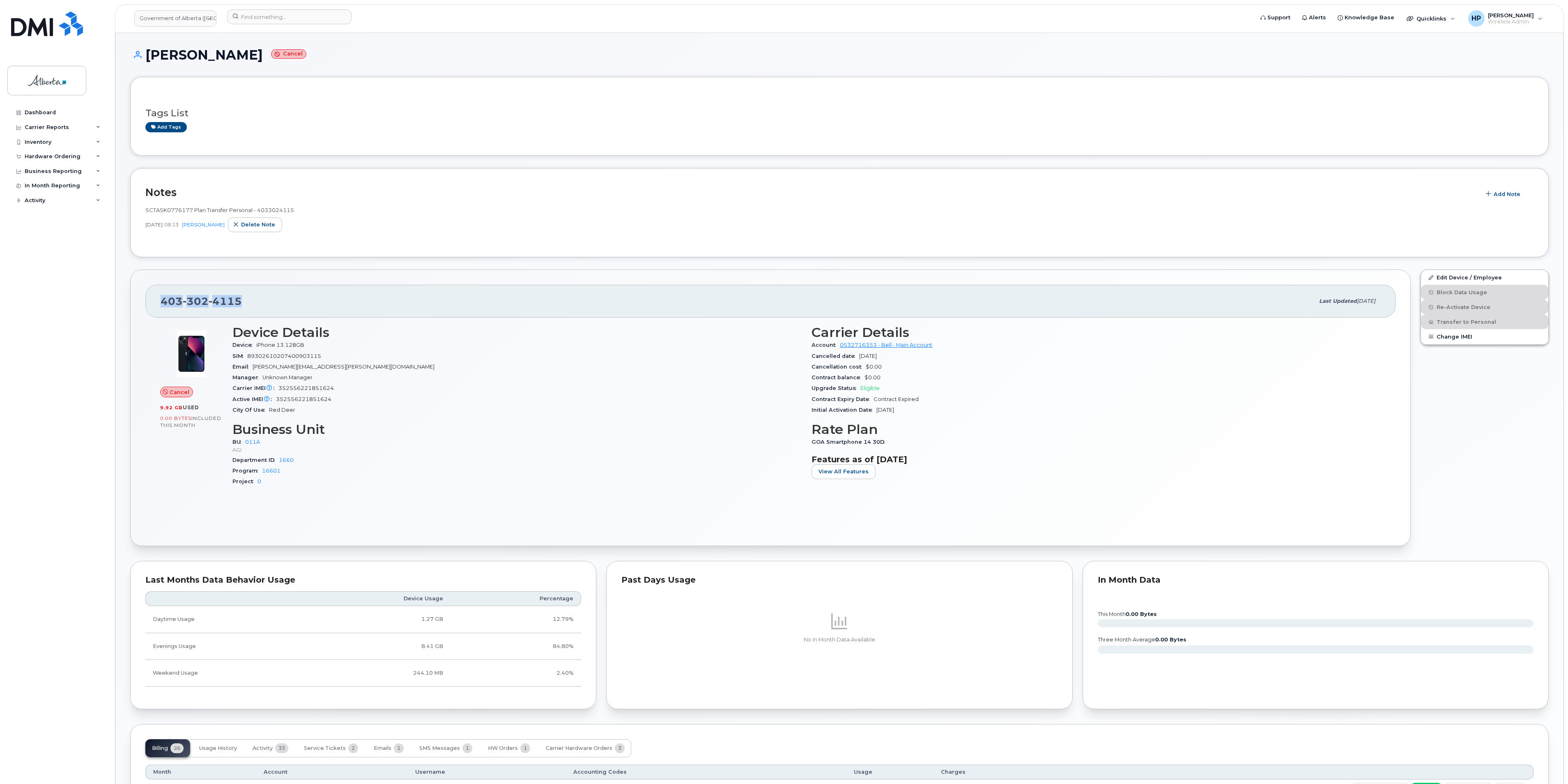
click at [320, 302] on div "[PHONE_NUMBER]" at bounding box center [737, 301] width 1154 height 17
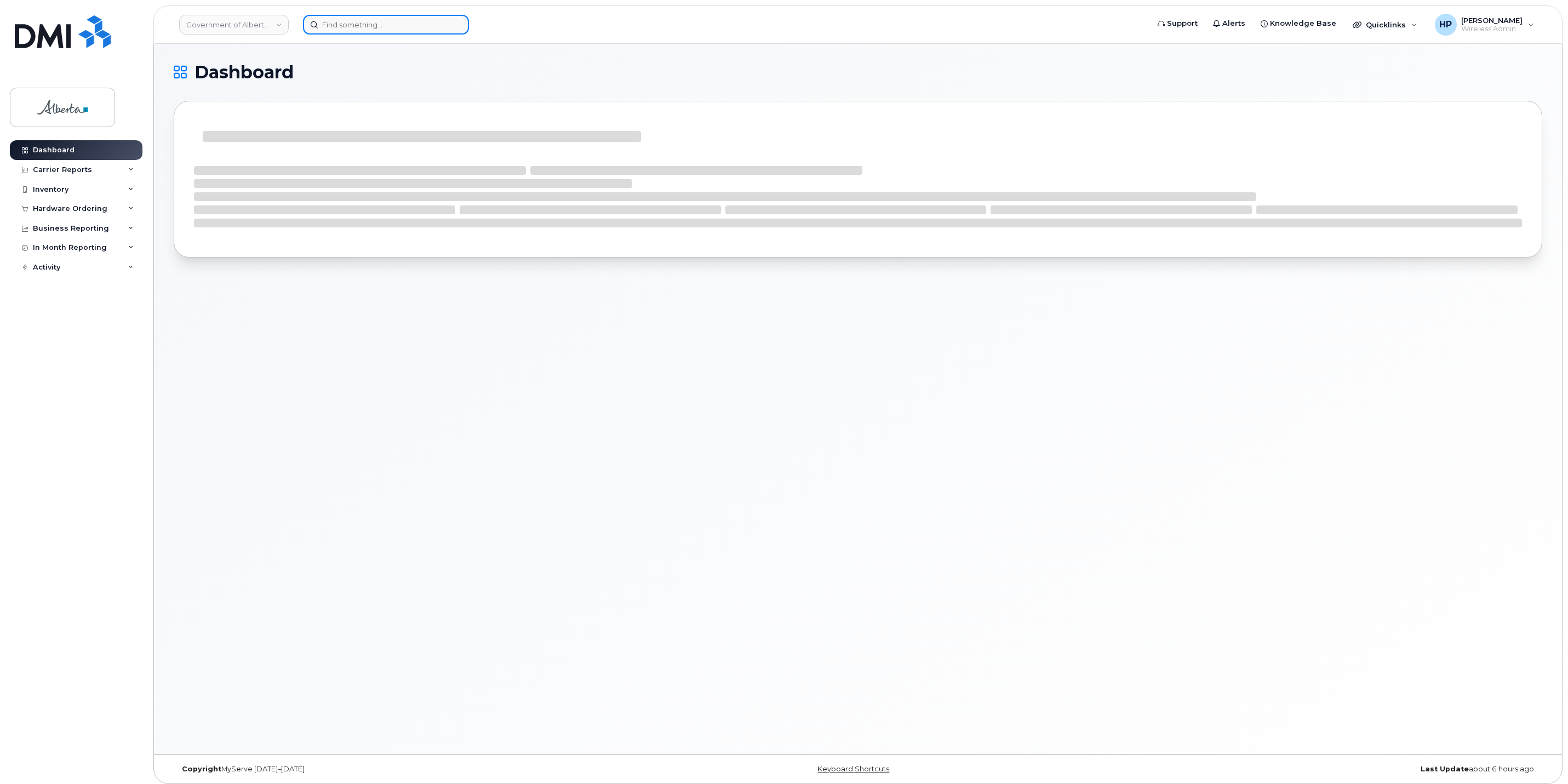
click at [378, 18] on input at bounding box center [386, 25] width 166 height 19
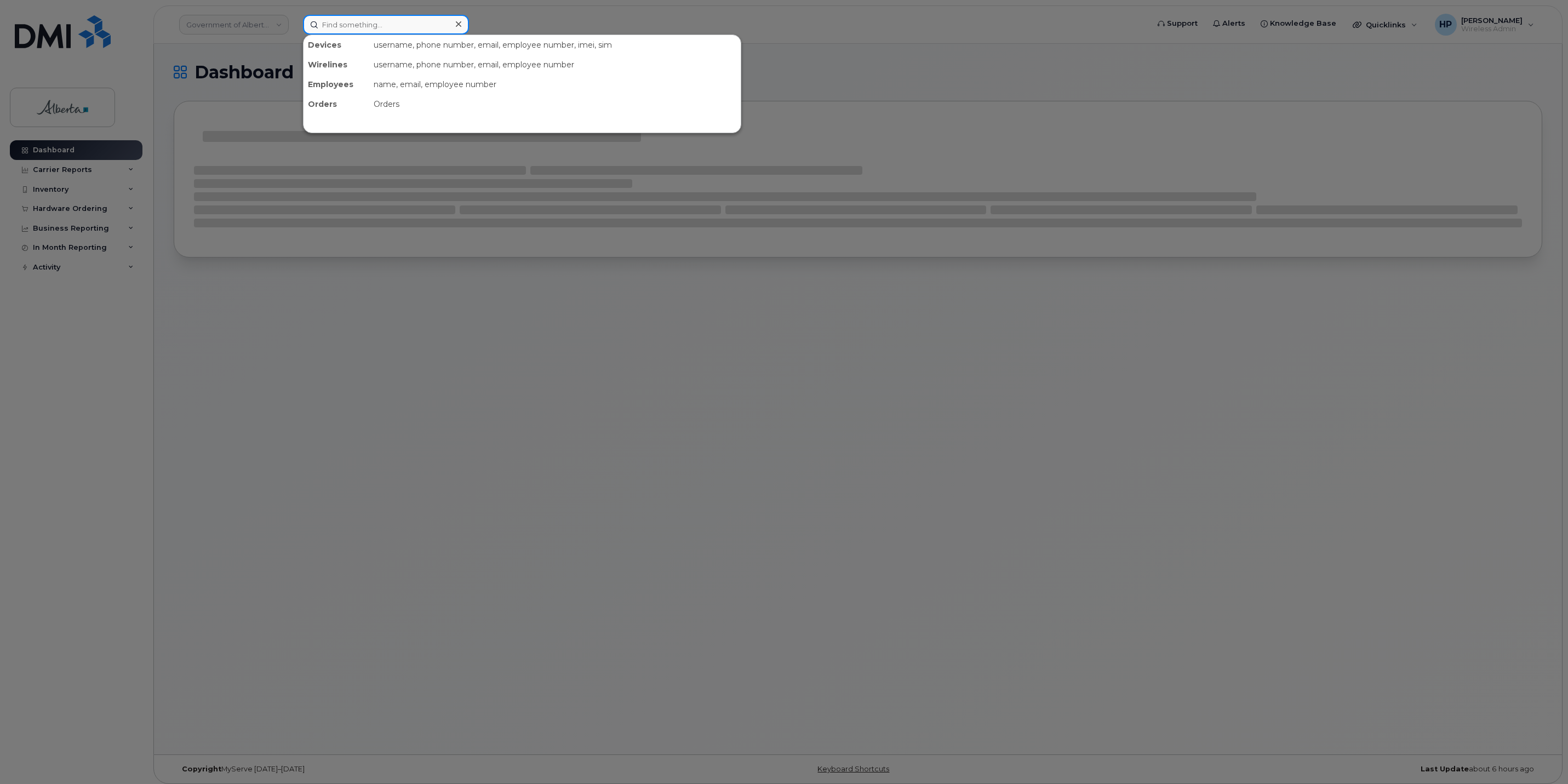
paste input "[PERSON_NAME]"
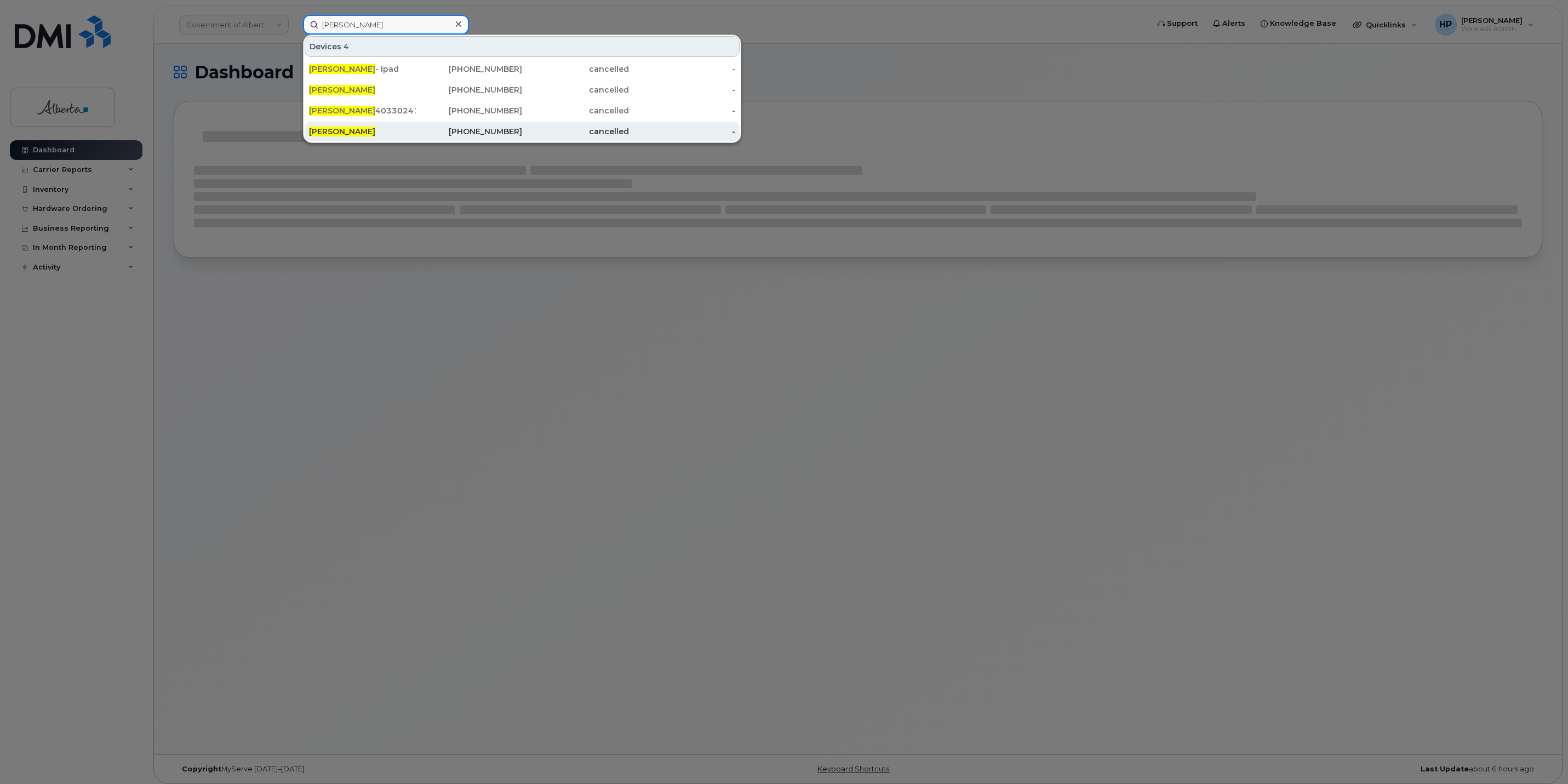
type input "[PERSON_NAME]"
click at [366, 134] on span "[PERSON_NAME]" at bounding box center [341, 131] width 66 height 10
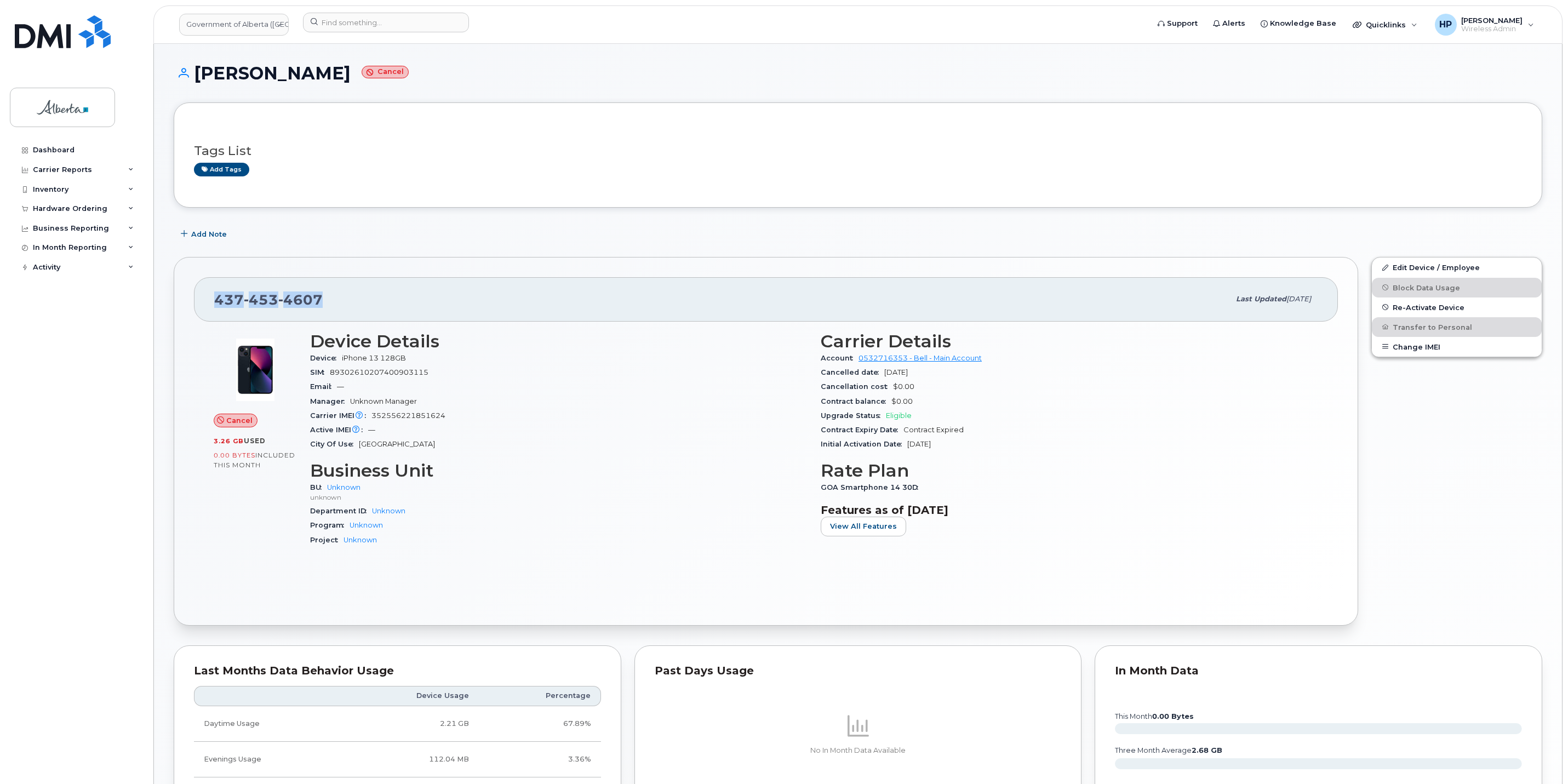
drag, startPoint x: 333, startPoint y: 302, endPoint x: 203, endPoint y: 299, distance: 130.0
click at [203, 299] on div "[PHONE_NUMBER] Last updated [DATE]" at bounding box center [765, 299] width 1143 height 44
copy span "[PHONE_NUMBER]"
drag, startPoint x: 192, startPoint y: 68, endPoint x: 362, endPoint y: 72, distance: 170.0
click at [362, 72] on h1 "[PERSON_NAME] Cancel" at bounding box center [857, 73] width 1368 height 19
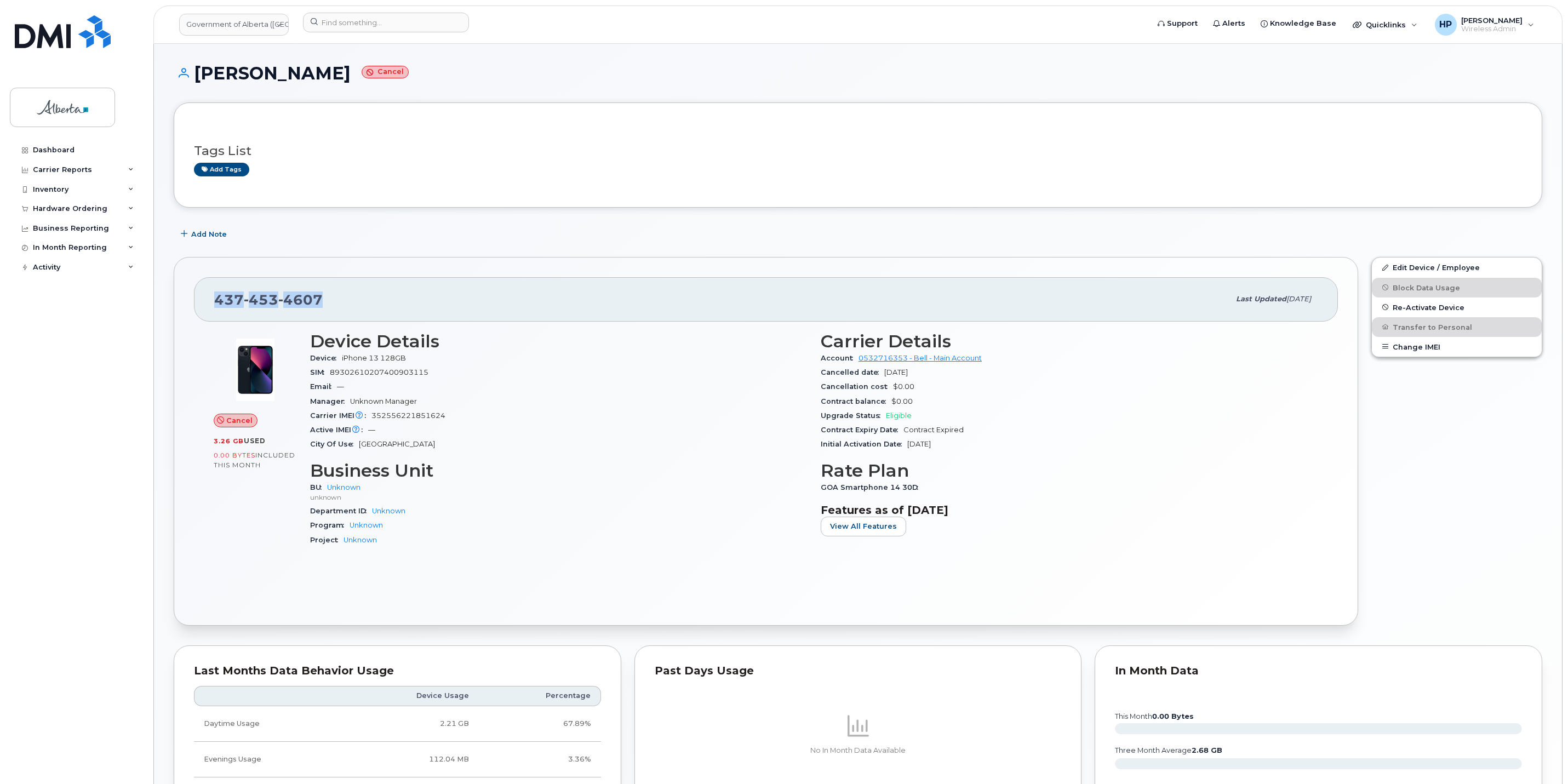
copy h1 "[PERSON_NAME]"
click at [356, 240] on div "Add Note" at bounding box center [857, 234] width 1368 height 19
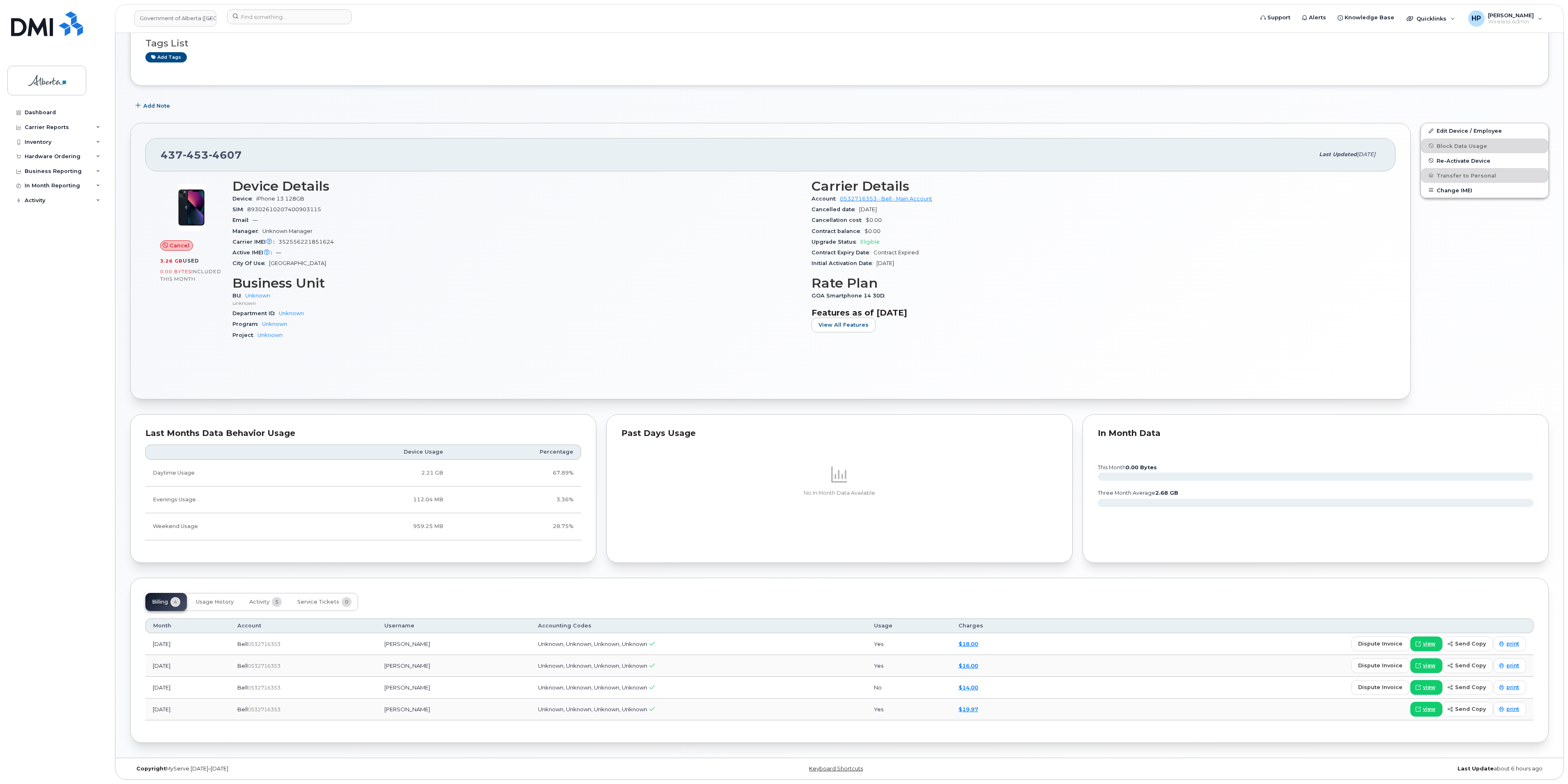
scroll to position [84, 0]
drag, startPoint x: 1567, startPoint y: 272, endPoint x: 1570, endPoint y: 234, distance: 38.1
click at [1175, 234] on html "Government of [GEOGRAPHIC_DATA] (GOA) Support Alerts Knowledge Base Quicklinks …" at bounding box center [784, 357] width 1568 height 854
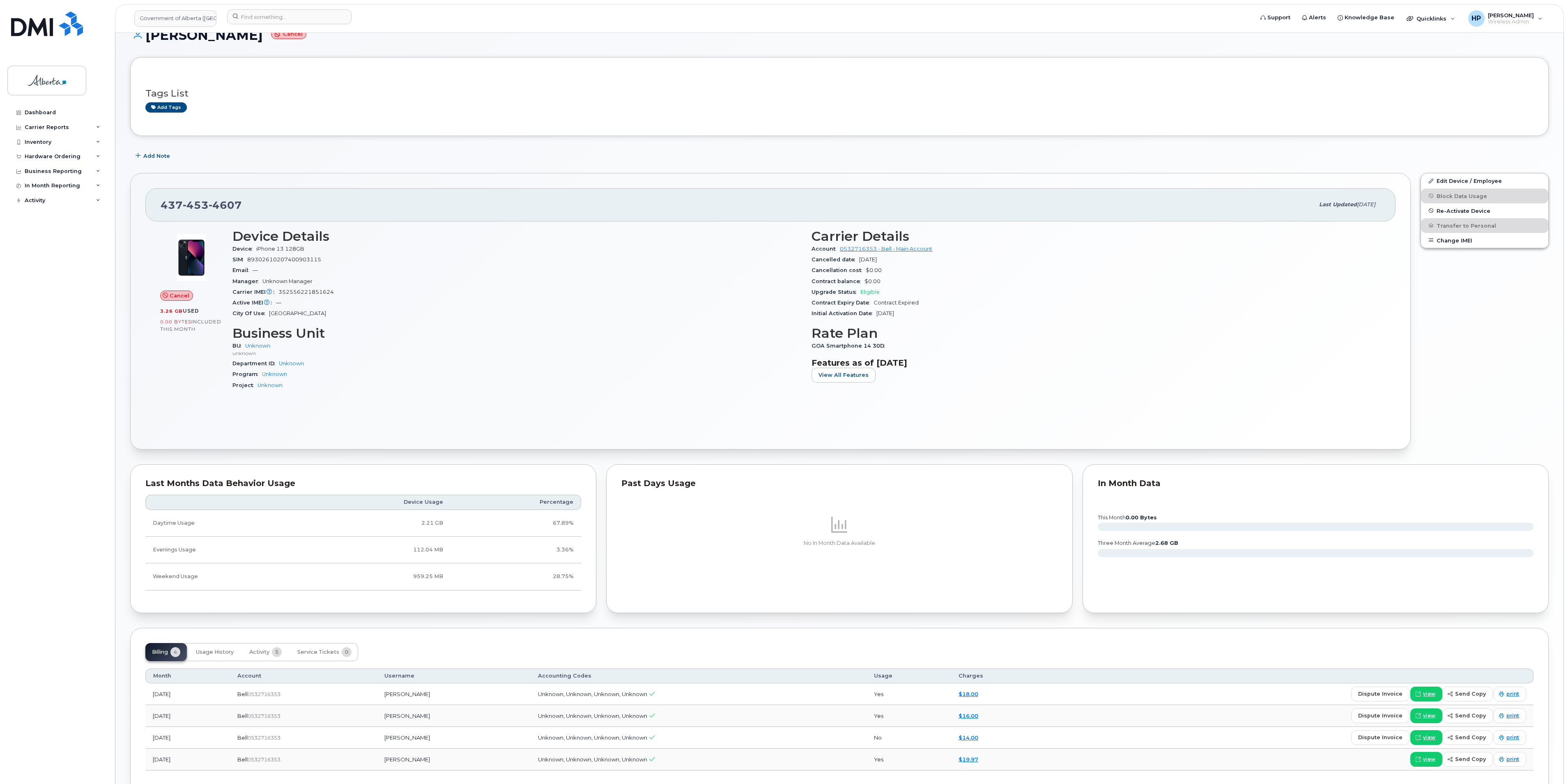
scroll to position [14, 0]
